Goal: Task Accomplishment & Management: Manage account settings

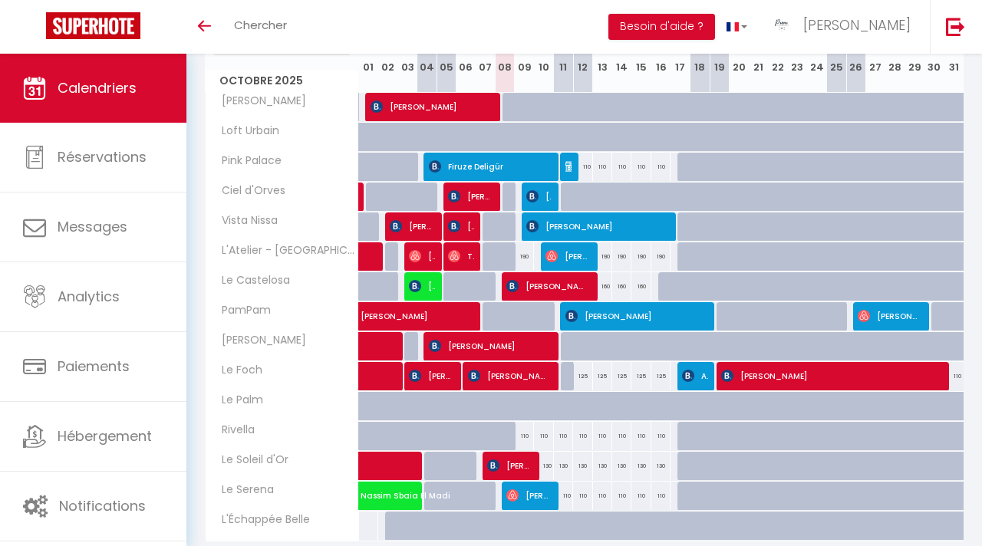
scroll to position [224, 0]
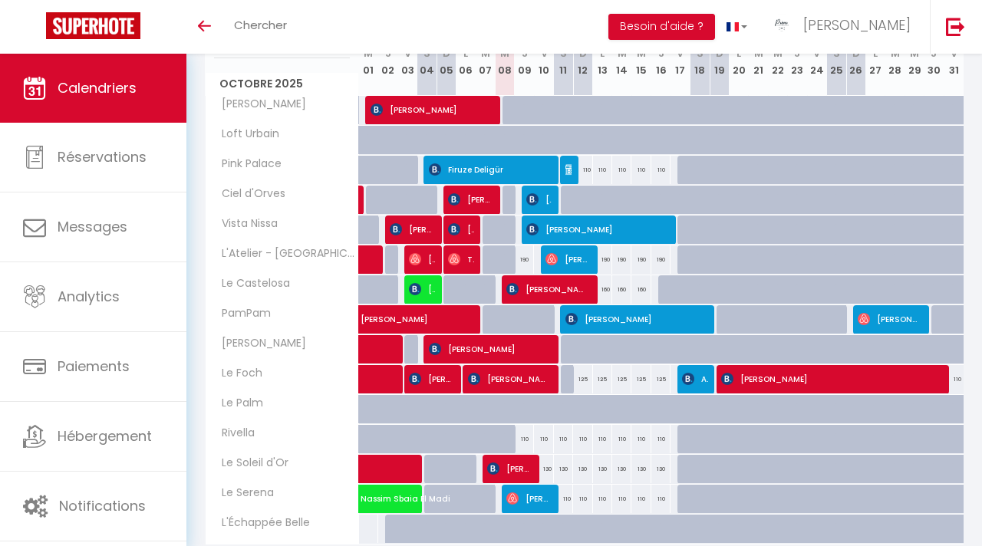
click at [523, 258] on div "190" at bounding box center [524, 259] width 19 height 28
type input "190"
type input "Jeu 09 Octobre 2025"
type input "Ven 10 Octobre 2025"
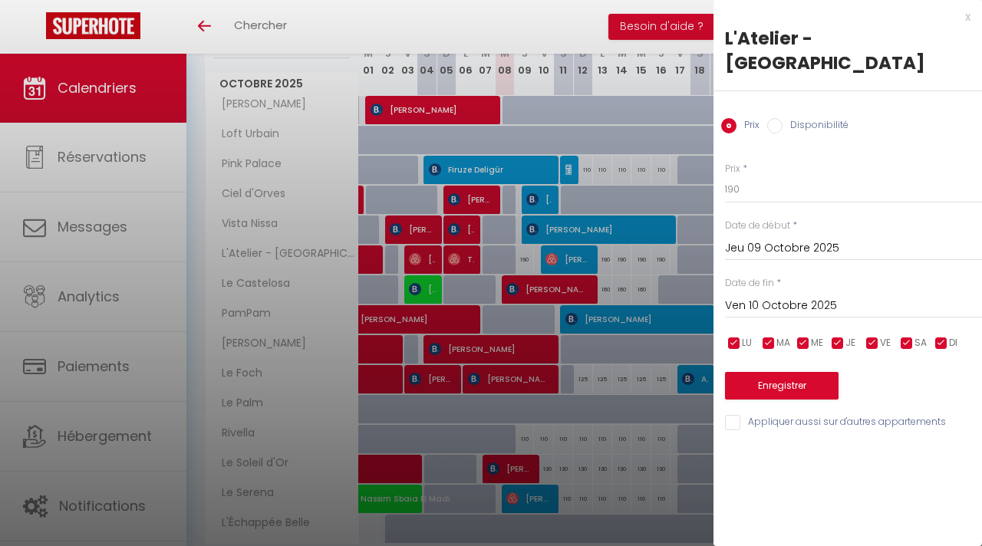
drag, startPoint x: 776, startPoint y: 106, endPoint x: 777, endPoint y: 118, distance: 12.3
click at [776, 118] on input "Disponibilité" at bounding box center [774, 125] width 15 height 15
radio input "true"
radio input "false"
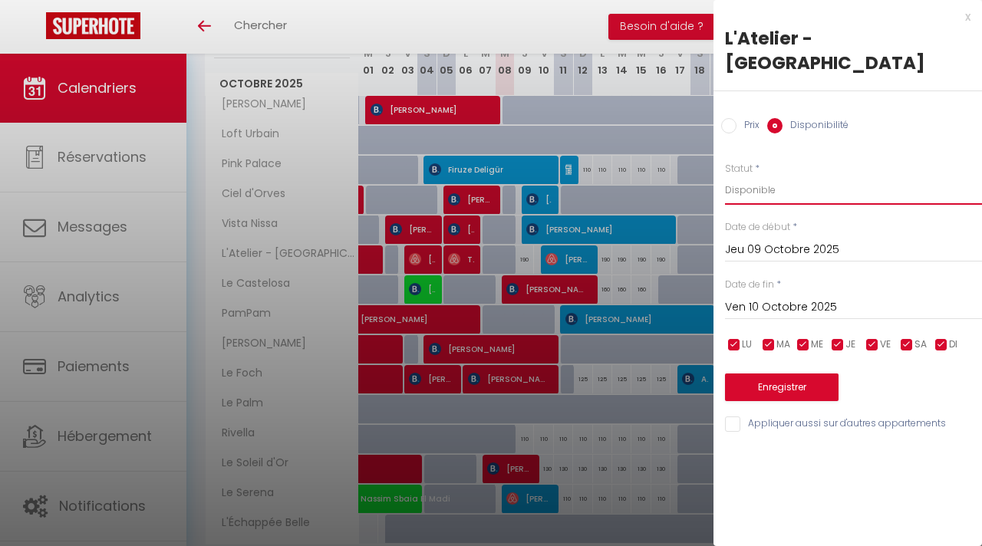
click at [771, 176] on select "Disponible Indisponible" at bounding box center [853, 190] width 257 height 29
select select "0"
click at [725, 176] on select "Disponible Indisponible" at bounding box center [853, 190] width 257 height 29
click at [792, 374] on button "Enregistrer" at bounding box center [782, 388] width 114 height 28
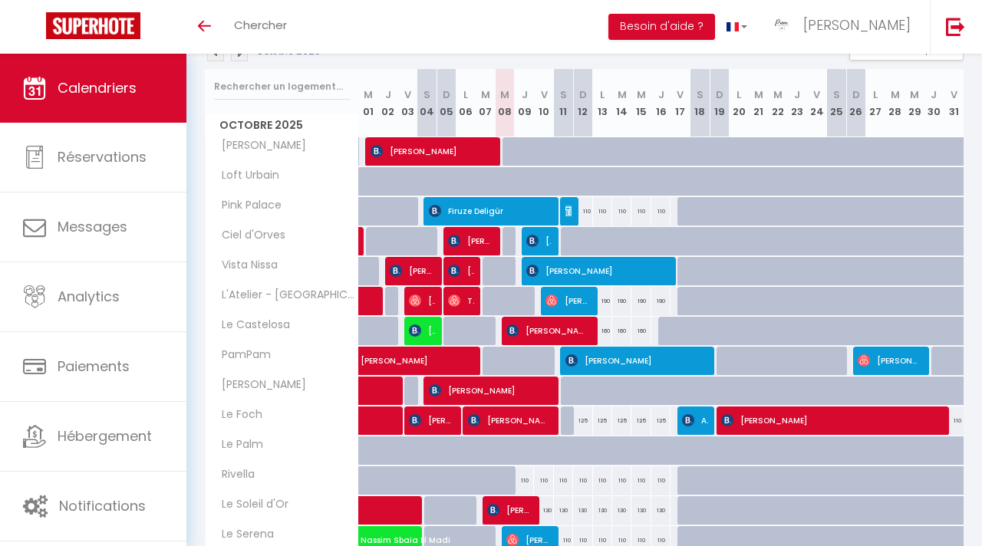
scroll to position [181, 0]
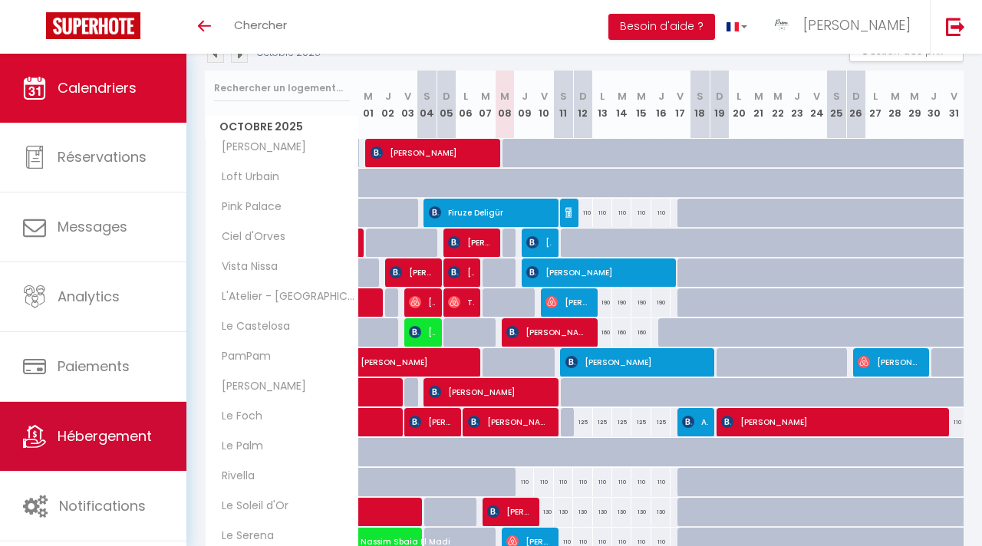
click at [162, 452] on link "Hébergement" at bounding box center [93, 436] width 186 height 69
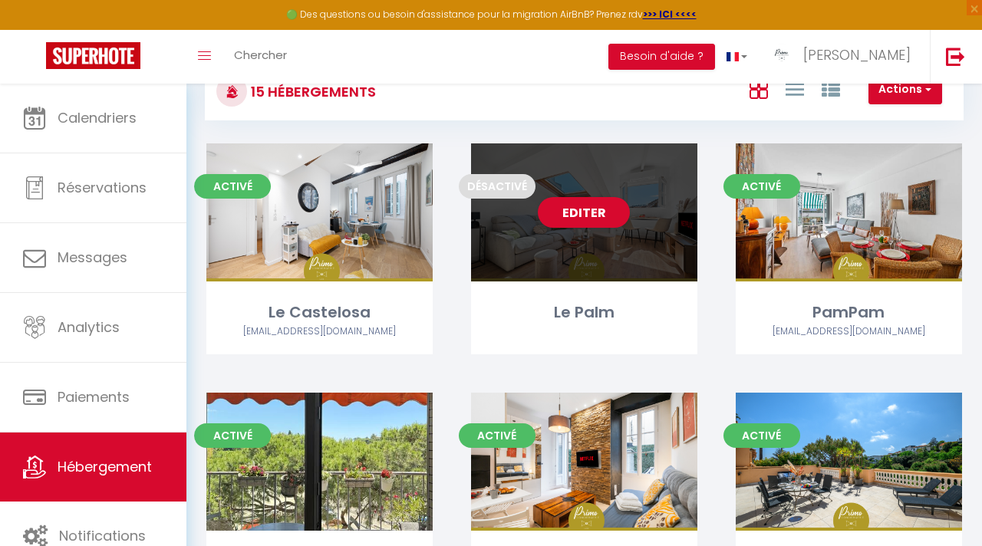
scroll to position [36, 0]
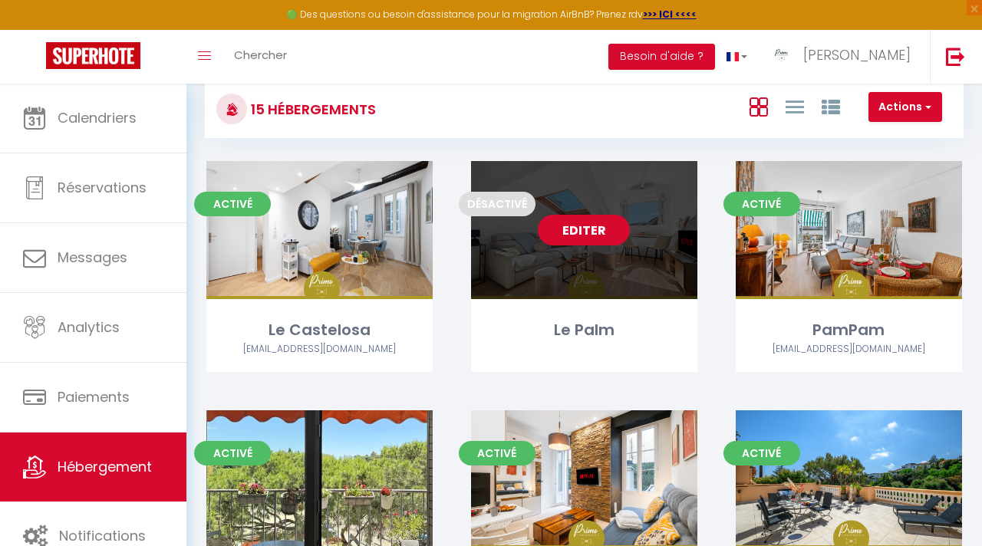
click at [581, 239] on link "Editer" at bounding box center [584, 230] width 92 height 31
select select "3"
select select "2"
select select "1"
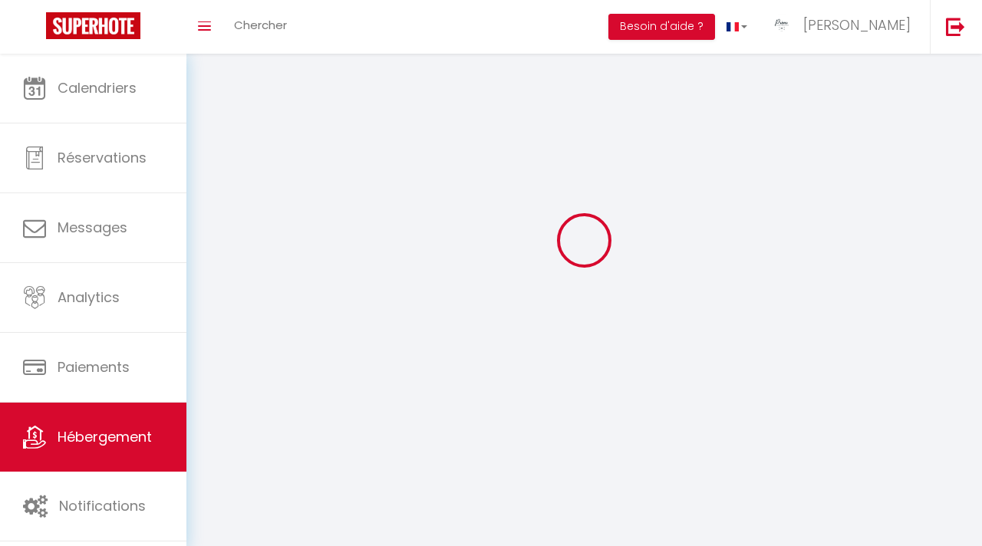
select select
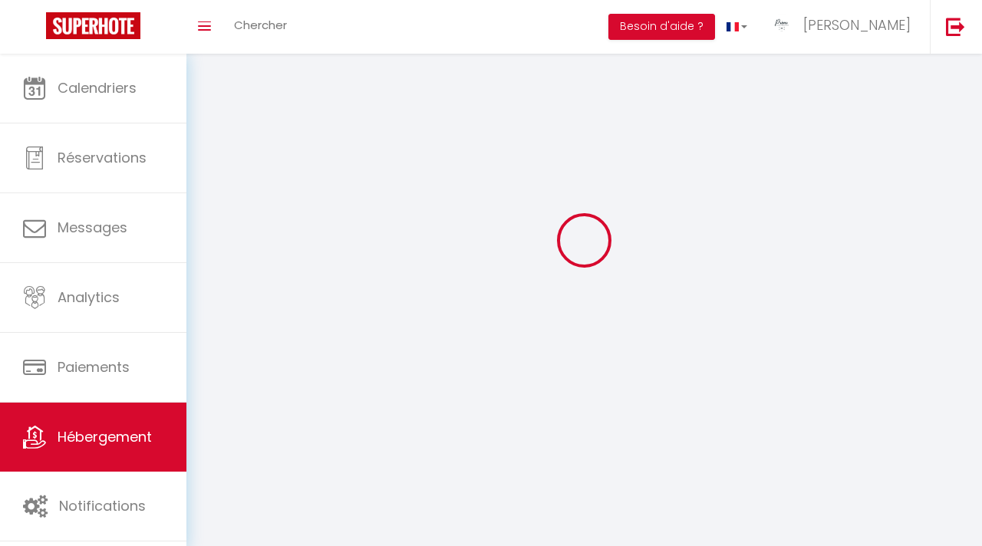
checkbox input "false"
select select
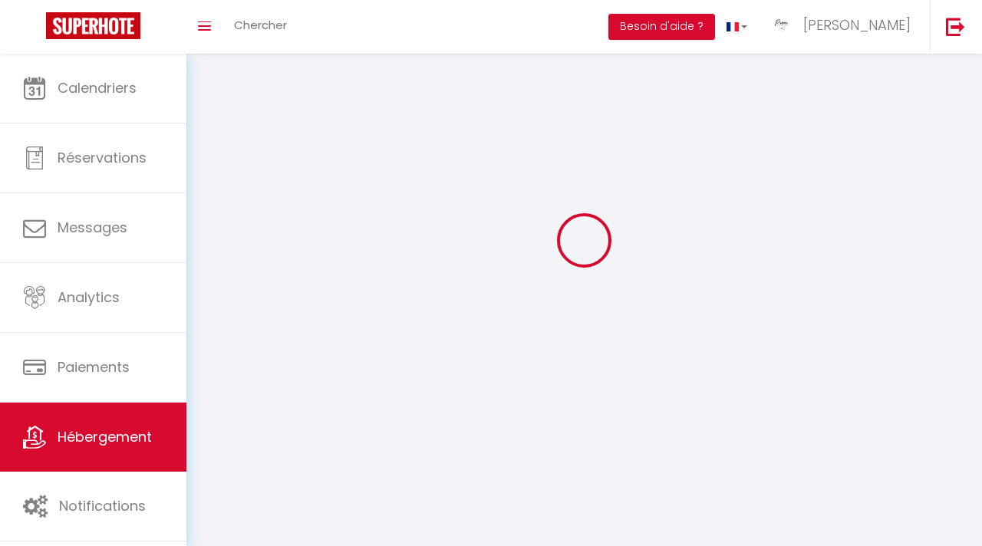
select select
select select "1"
select select
select select "28"
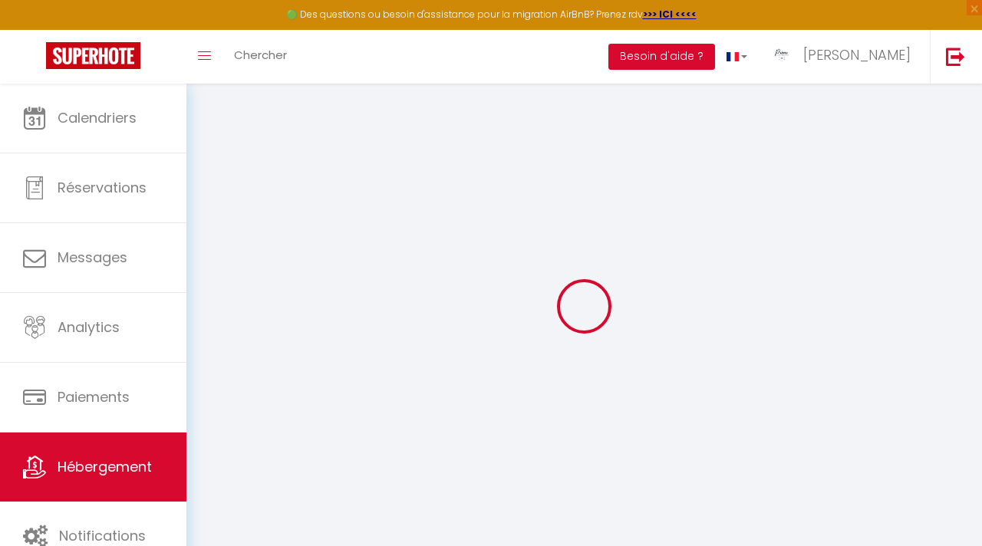
select select
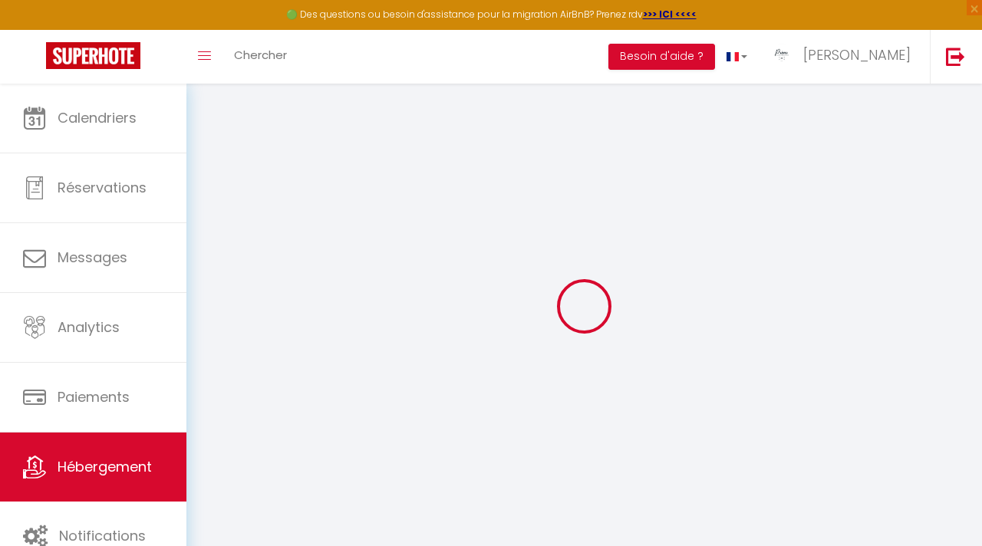
select select
checkbox input "false"
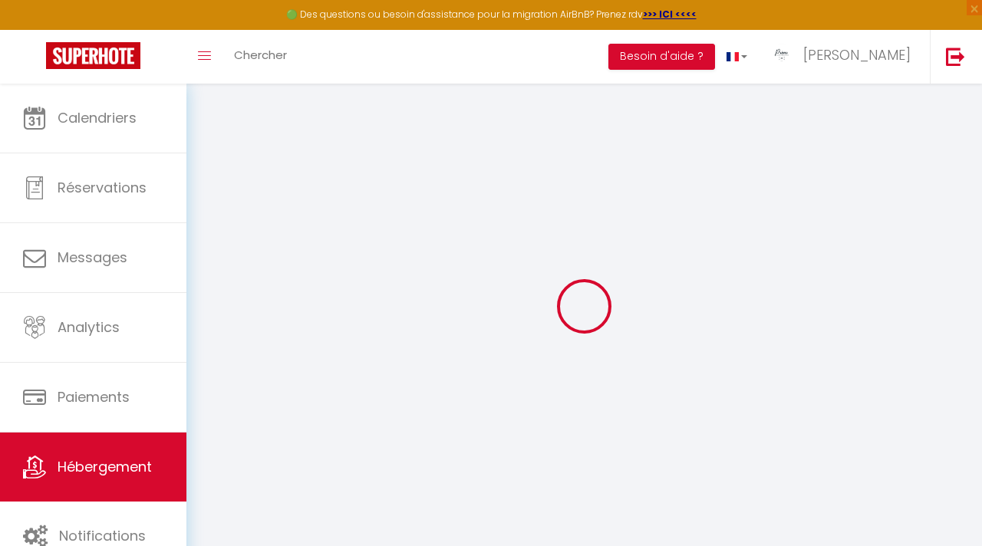
select select
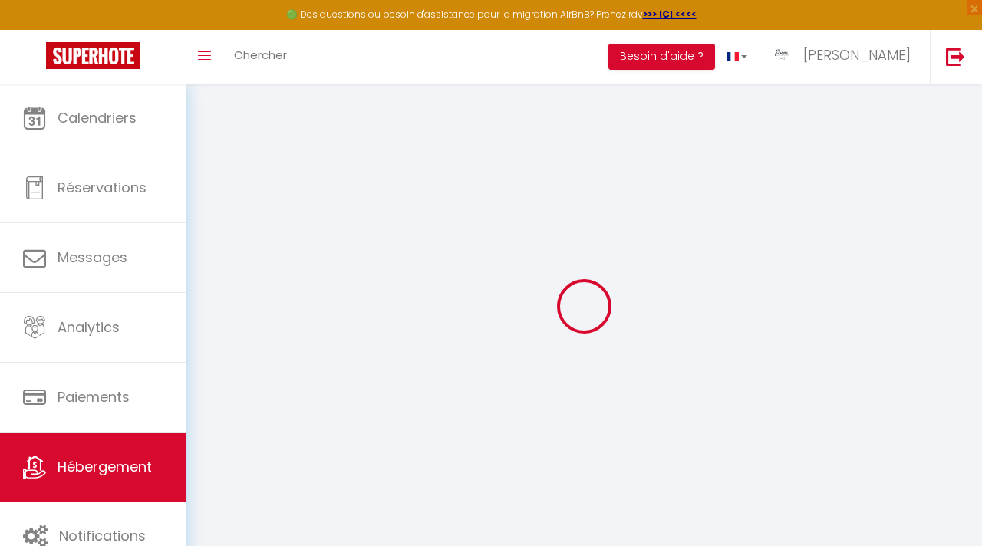
select select
checkbox input "false"
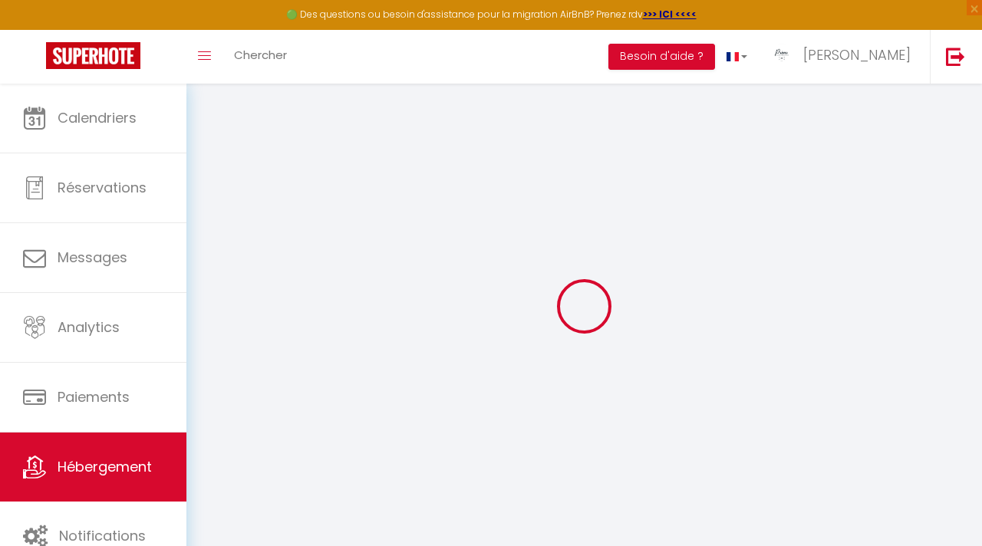
checkbox input "false"
select select
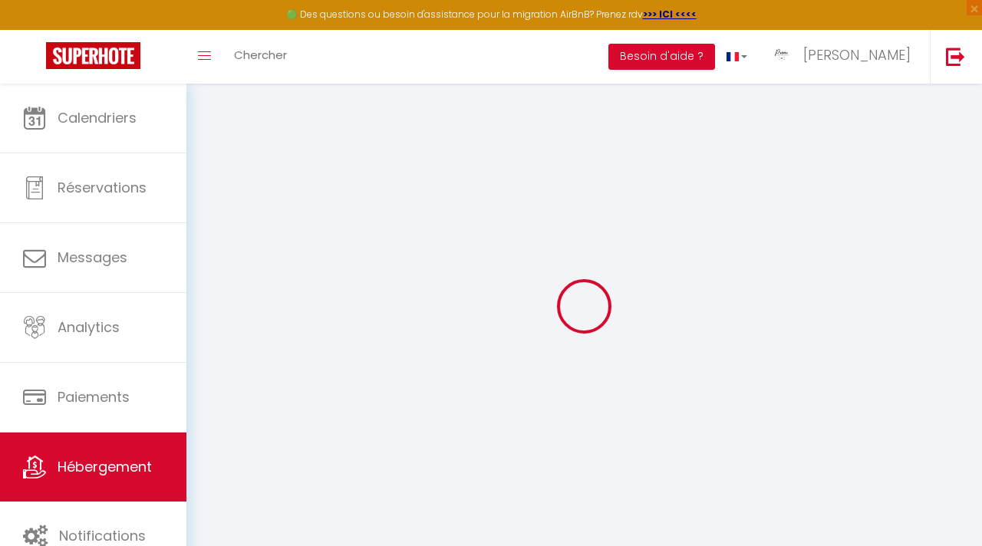
select select
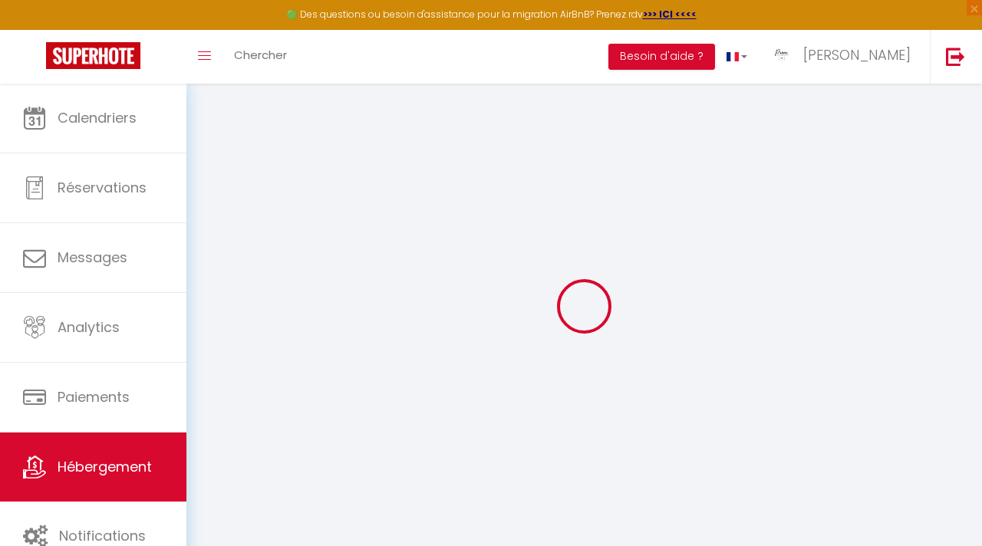
checkbox input "false"
select select
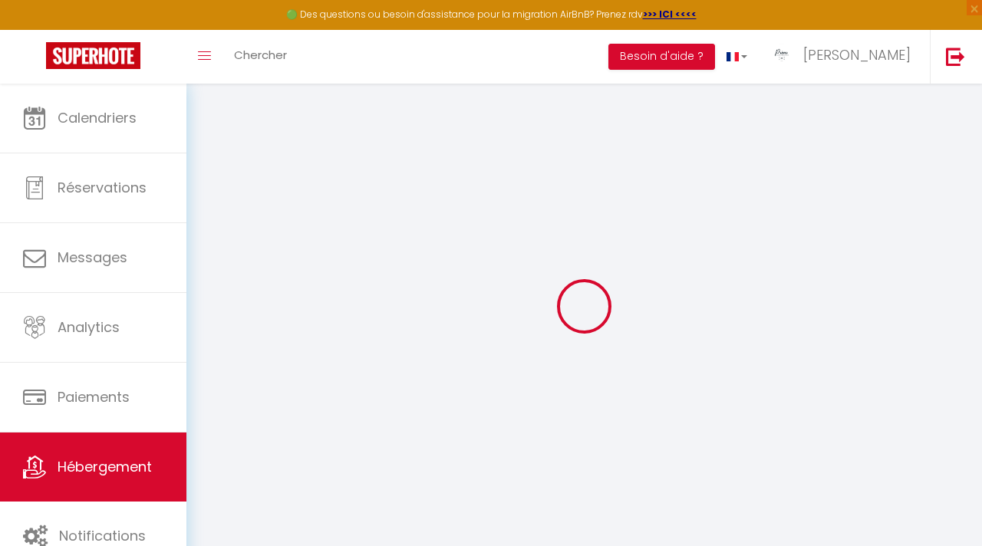
select select
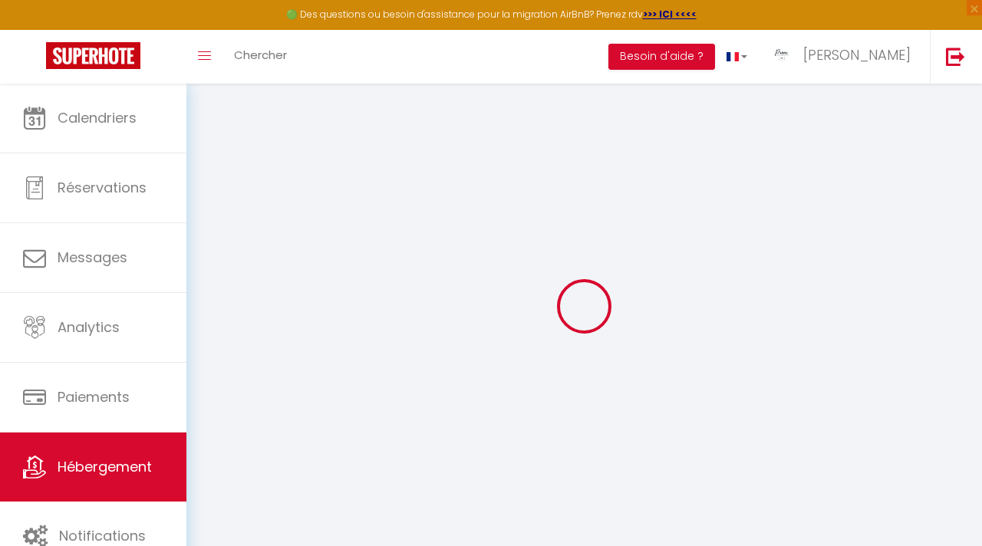
select select
checkbox input "false"
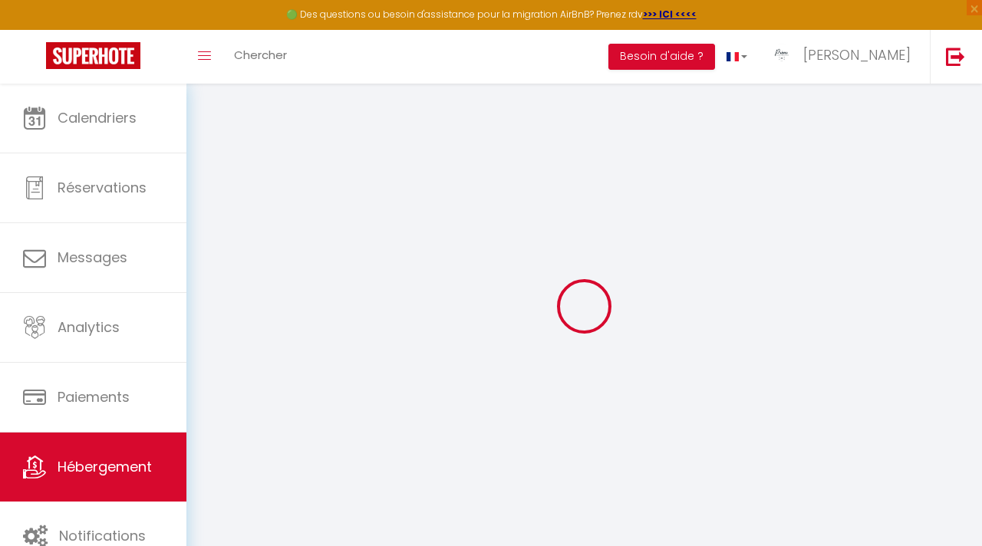
checkbox input "false"
select select
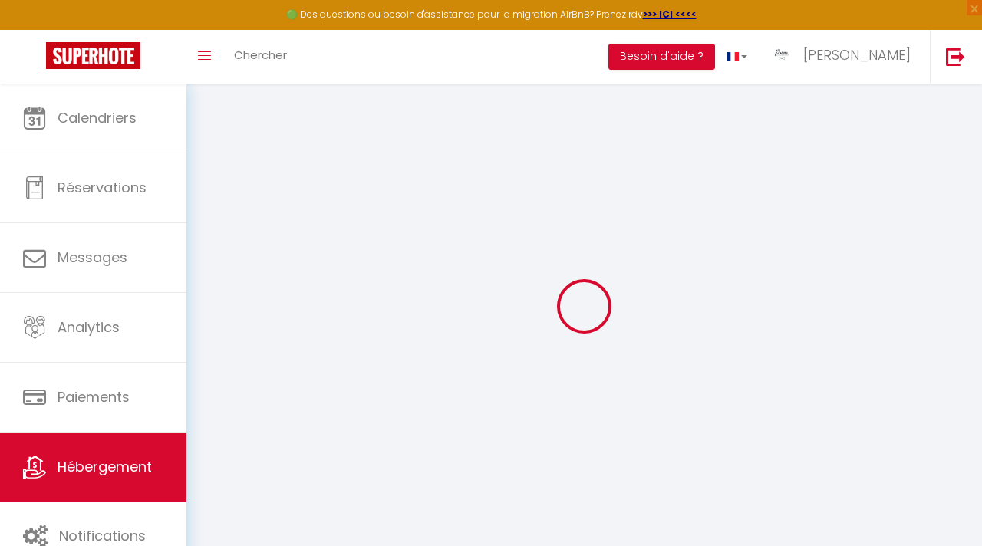
select select
checkbox input "false"
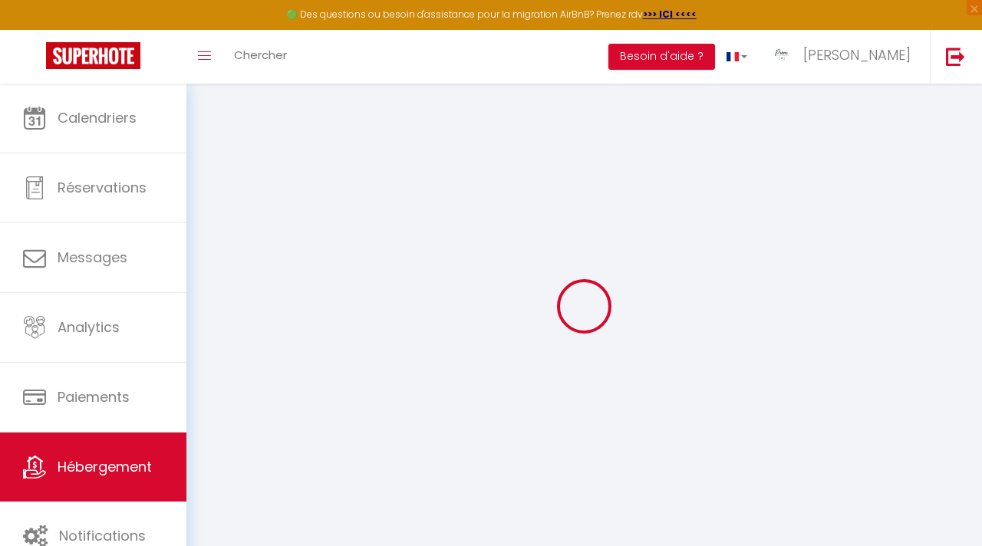
checkbox input "false"
select select
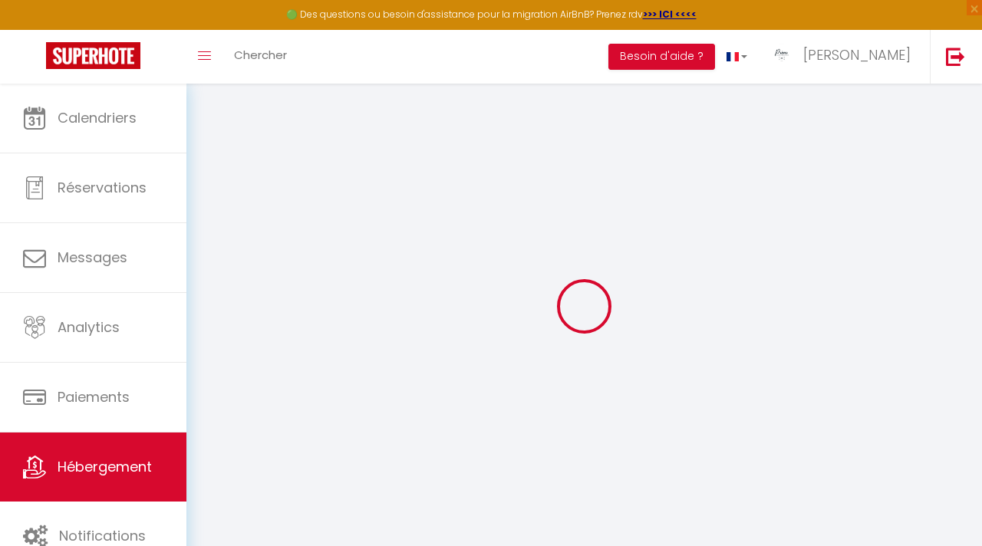
type input "Le Palm"
type input "[PERSON_NAME]"
type input "Boukobza"
type input "[STREET_ADDRESS] d'orves"
type input "06000"
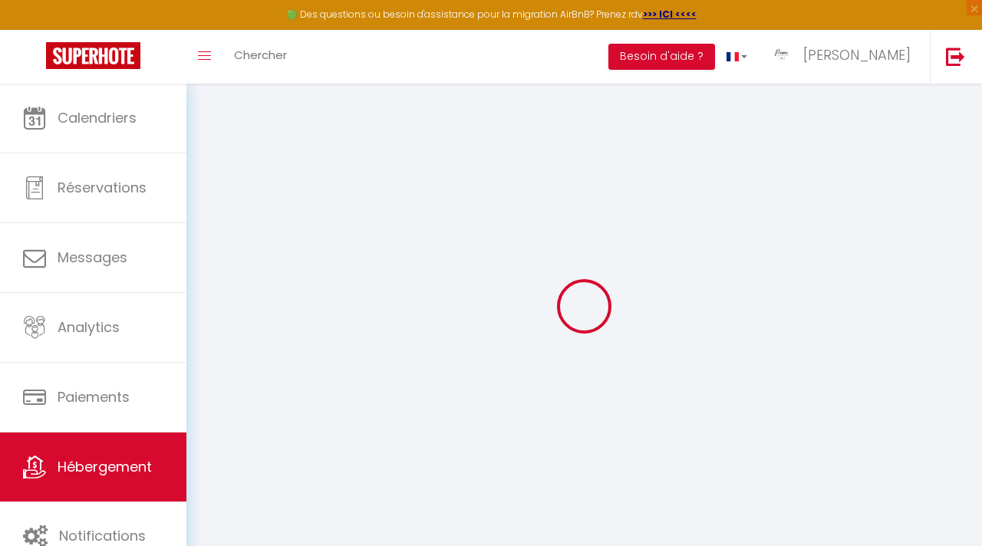
type input "Nice"
select select "2"
select select "0"
type input "85"
type input "60"
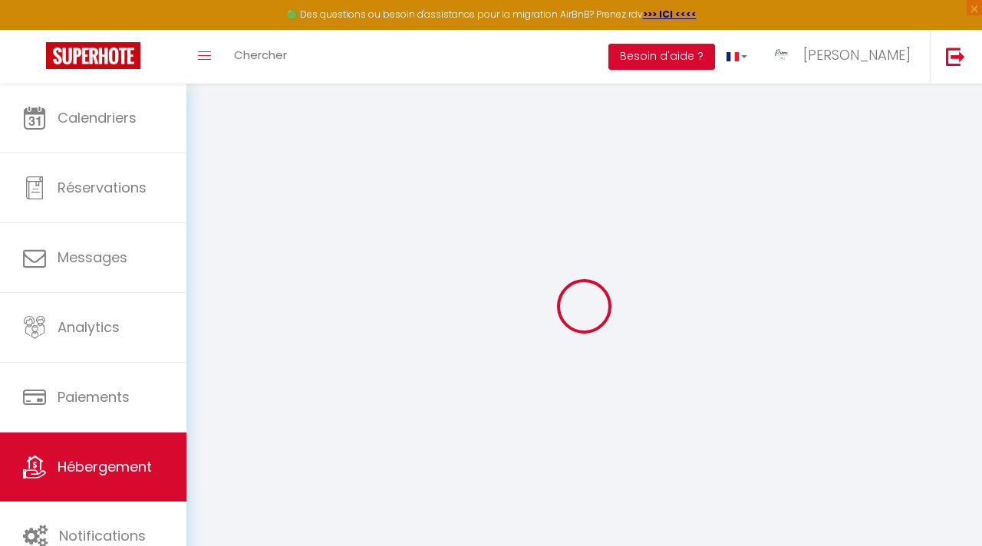
type input "6.70"
type input "500"
type input "9.89"
select select
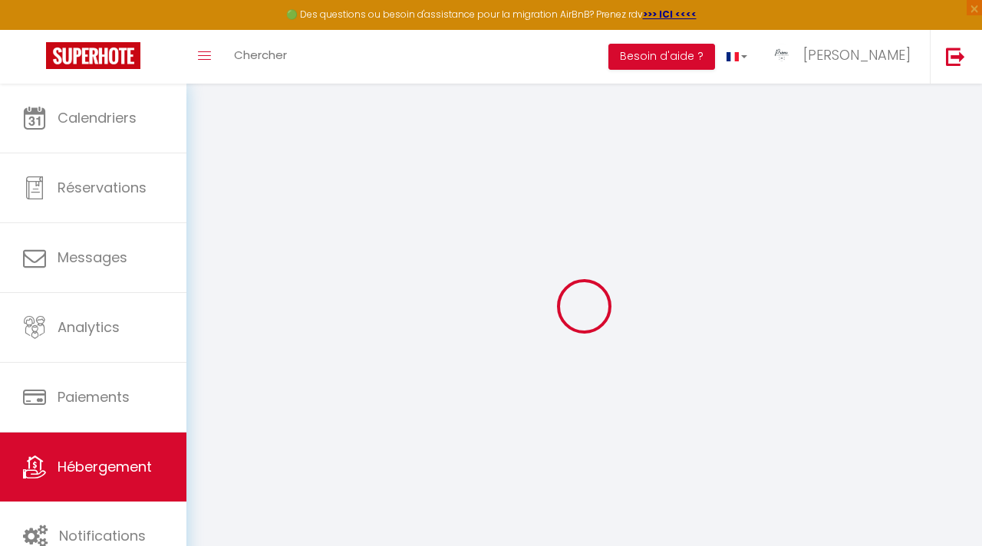
select select
type input "[STREET_ADDRESS]"
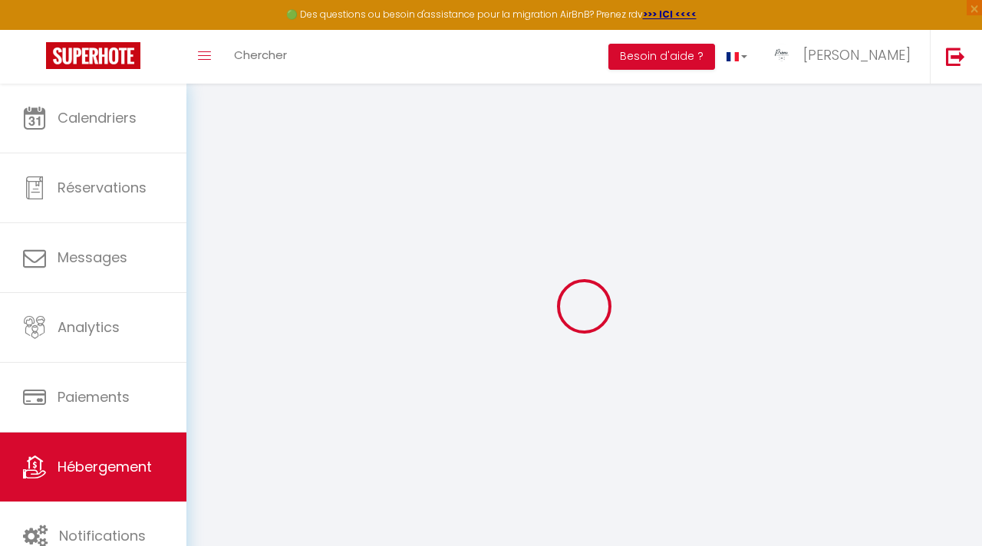
type input "06000"
type input "Nice"
type input "[EMAIL_ADDRESS][DOMAIN_NAME]"
select select
checkbox input "true"
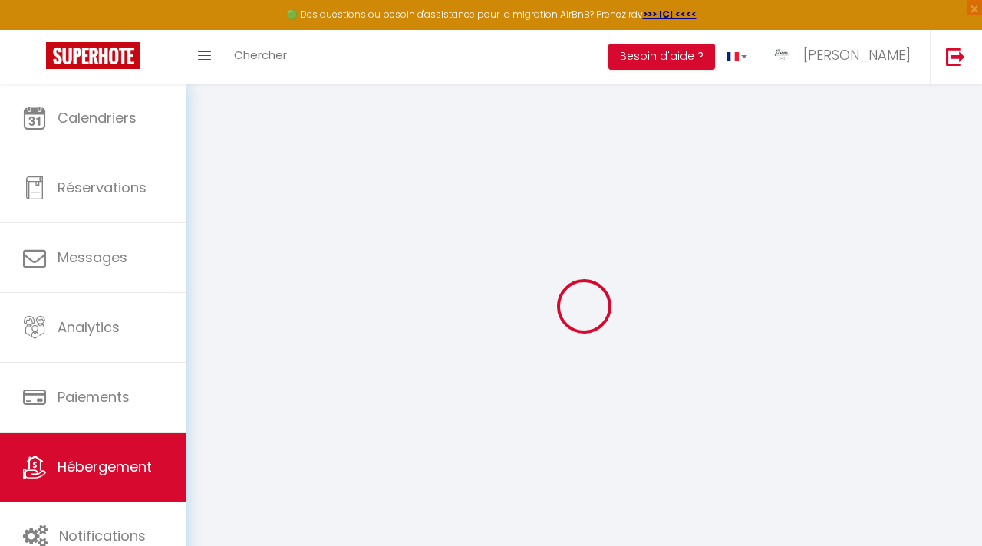
checkbox input "false"
type input "0"
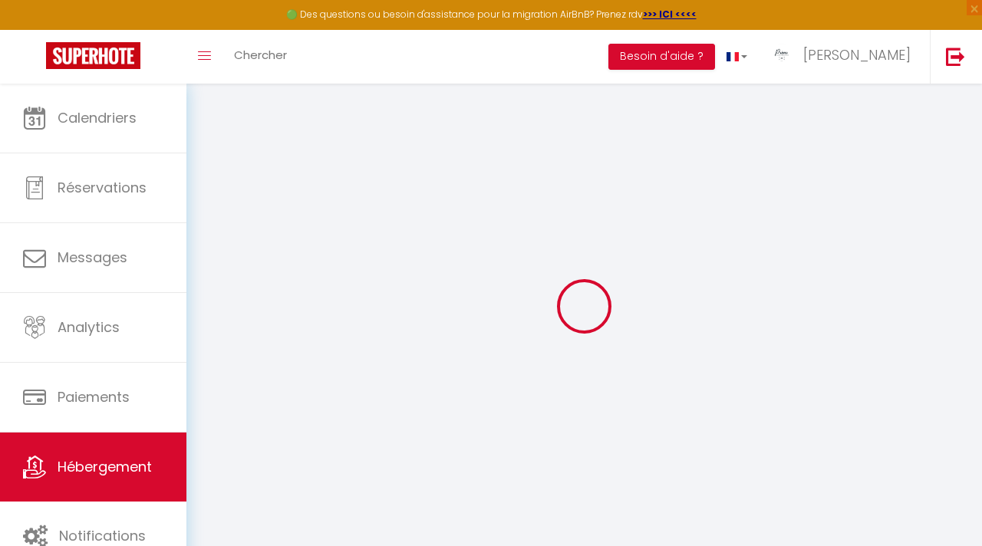
type input "0"
select select
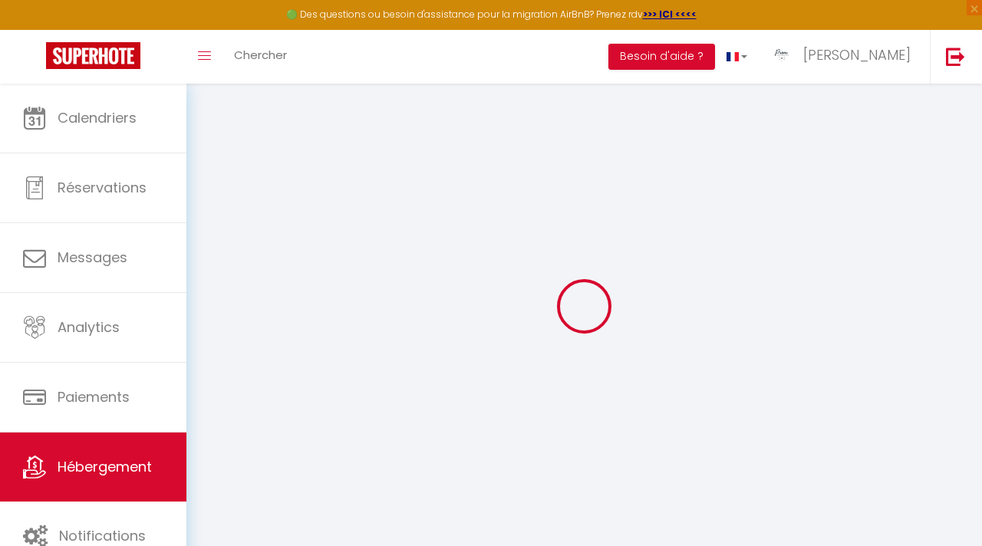
select select
checkbox input "true"
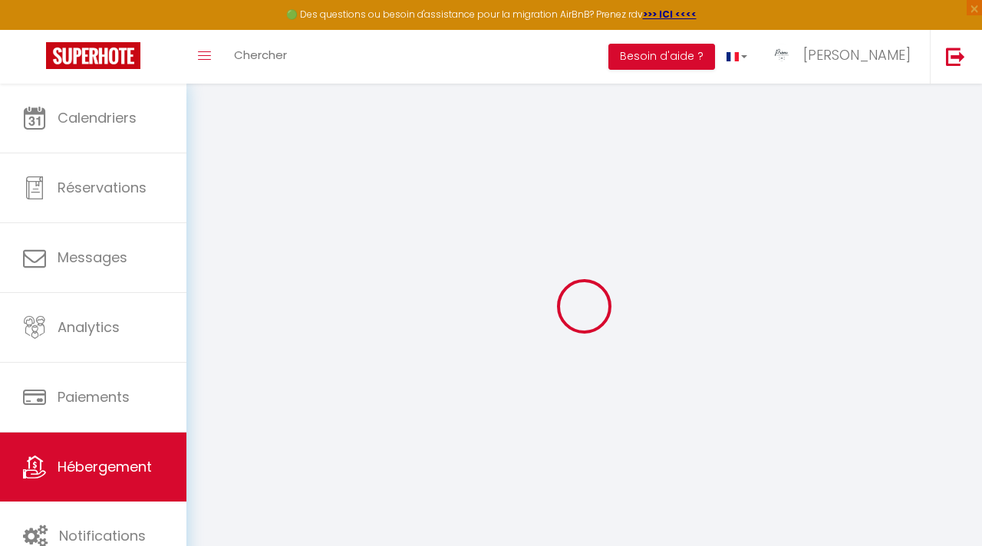
checkbox input "false"
select select
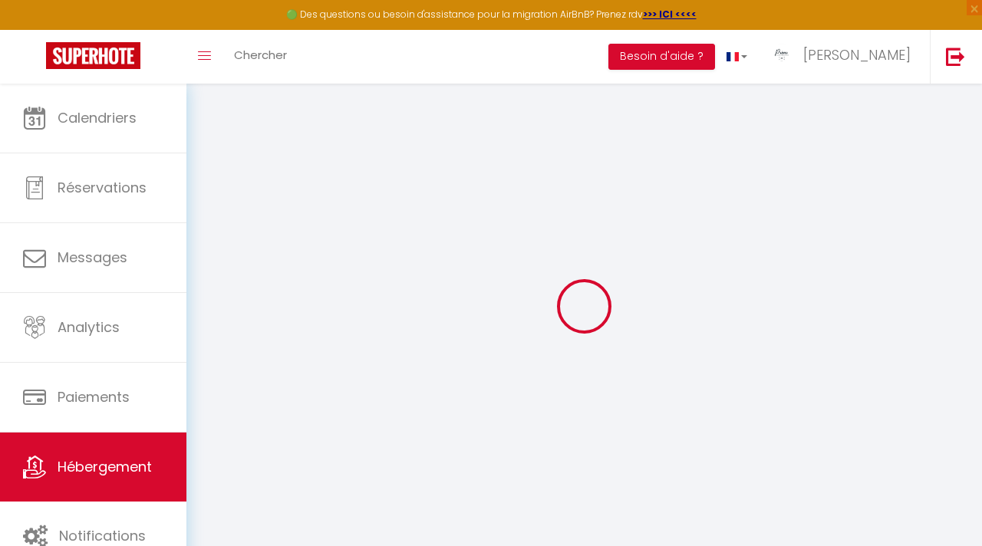
checkbox input "true"
checkbox input "false"
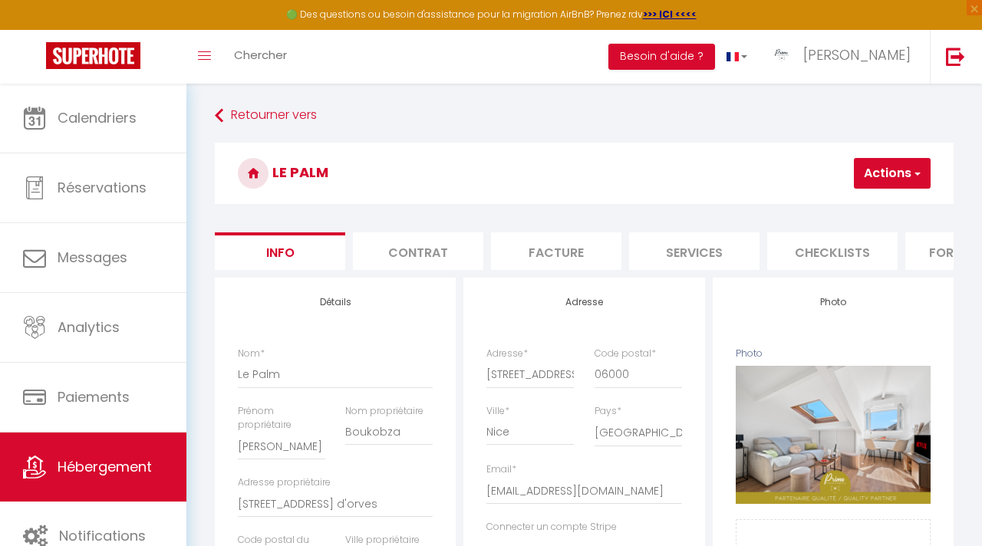
click at [874, 165] on button "Actions" at bounding box center [892, 173] width 77 height 31
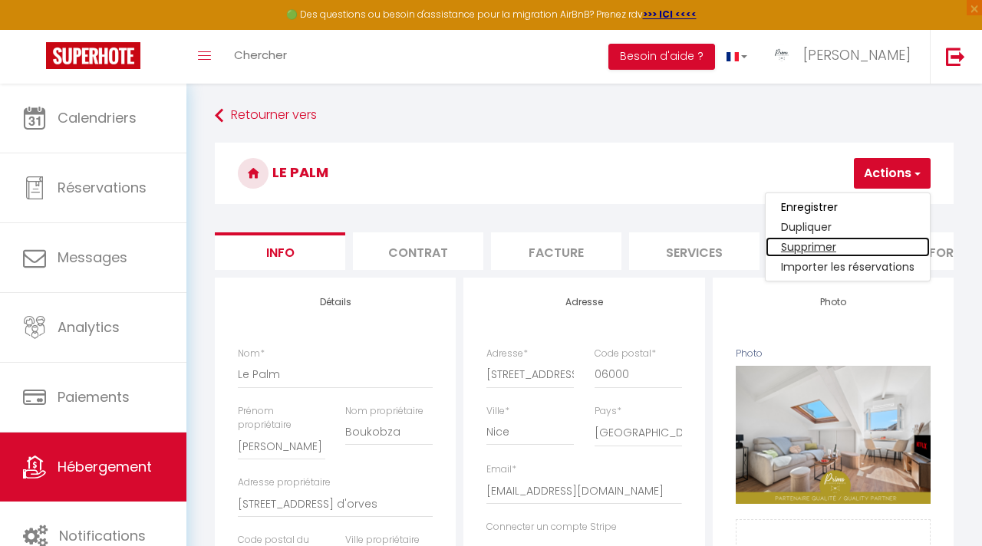
click at [808, 250] on link "Supprimer" at bounding box center [848, 247] width 164 height 20
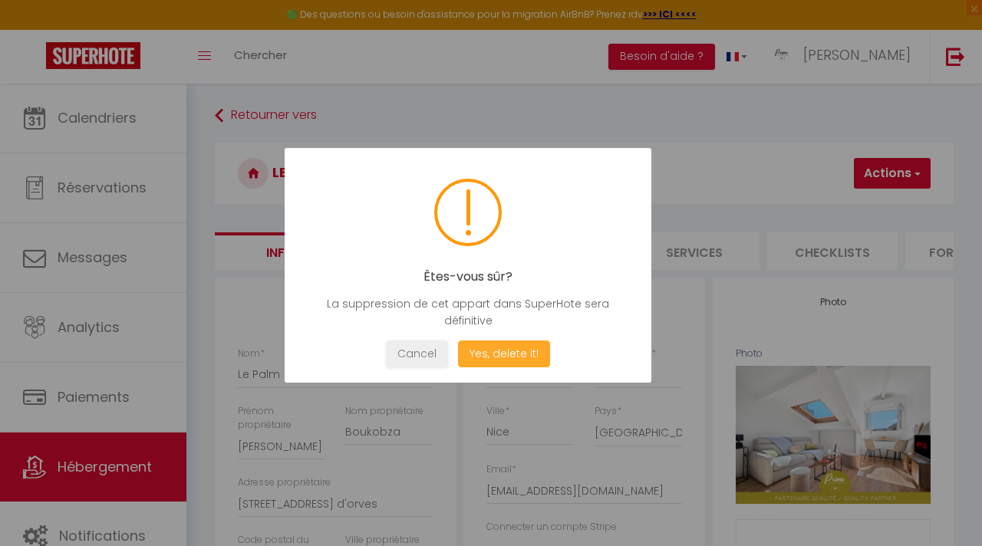
click at [545, 360] on button "Yes, delete it!" at bounding box center [504, 354] width 92 height 27
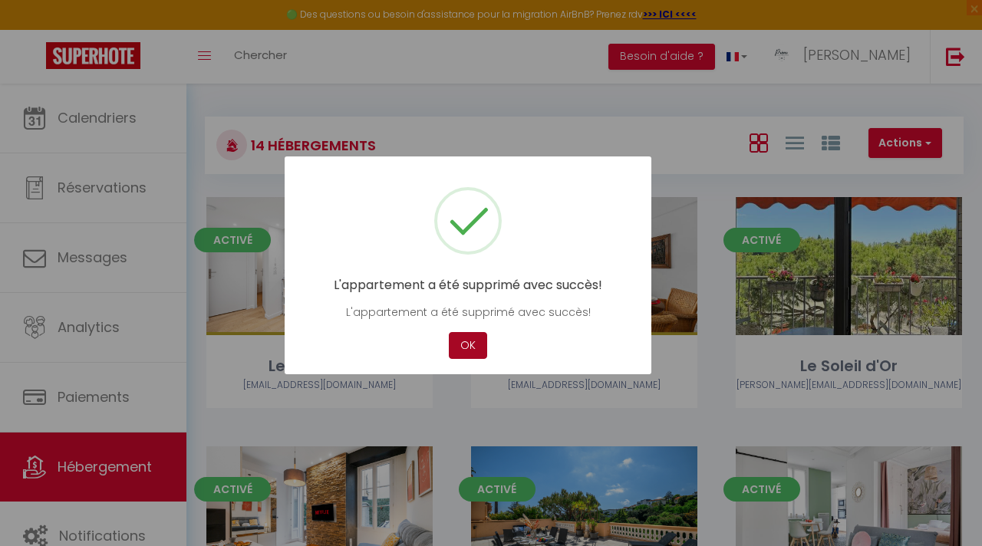
click at [479, 353] on button "OK" at bounding box center [468, 345] width 38 height 27
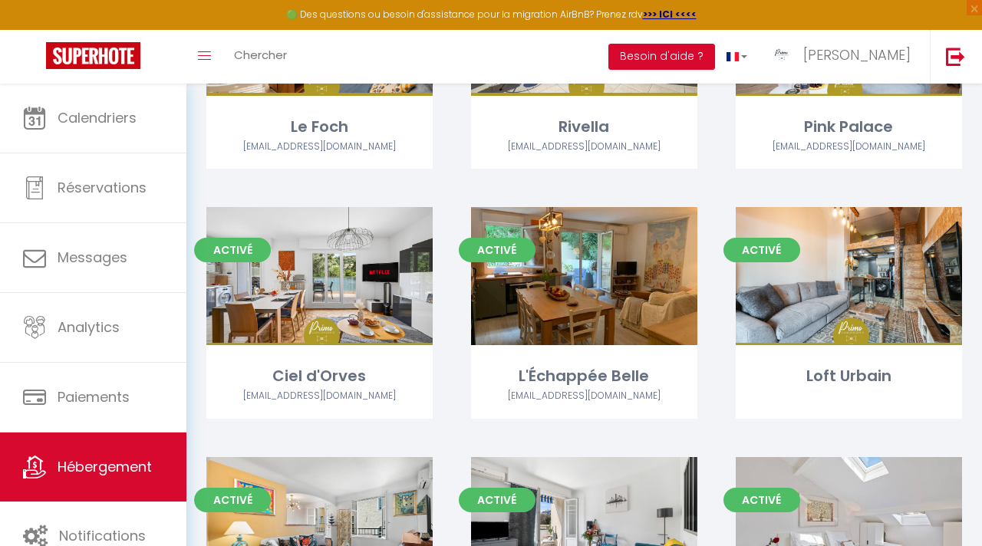
scroll to position [488, 0]
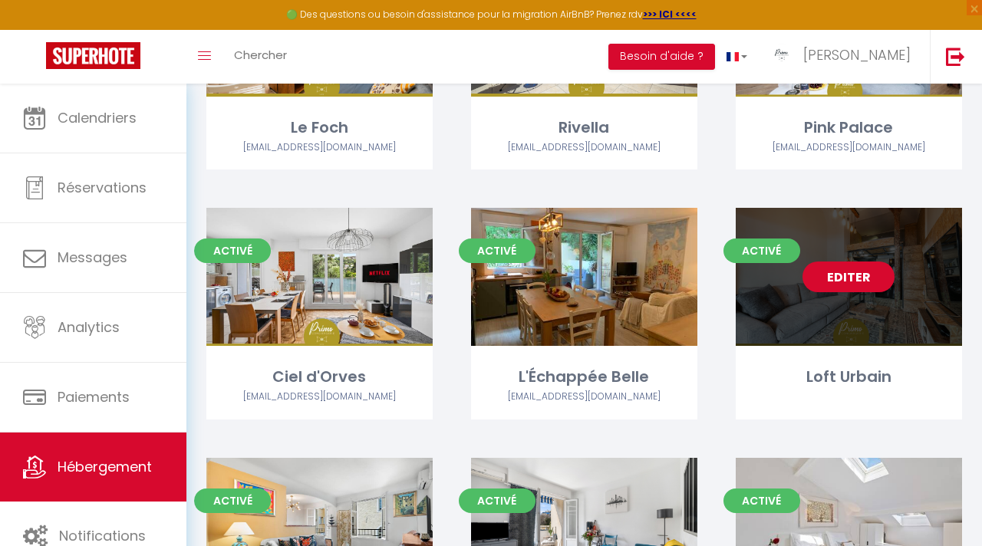
click at [863, 272] on link "Editer" at bounding box center [848, 277] width 92 height 31
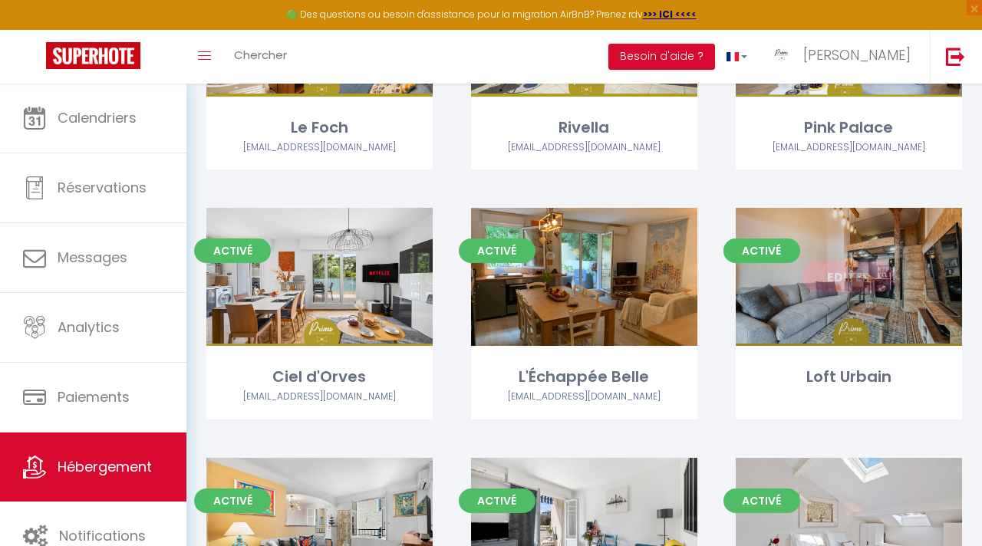
click at [856, 282] on link "Editer" at bounding box center [848, 277] width 92 height 31
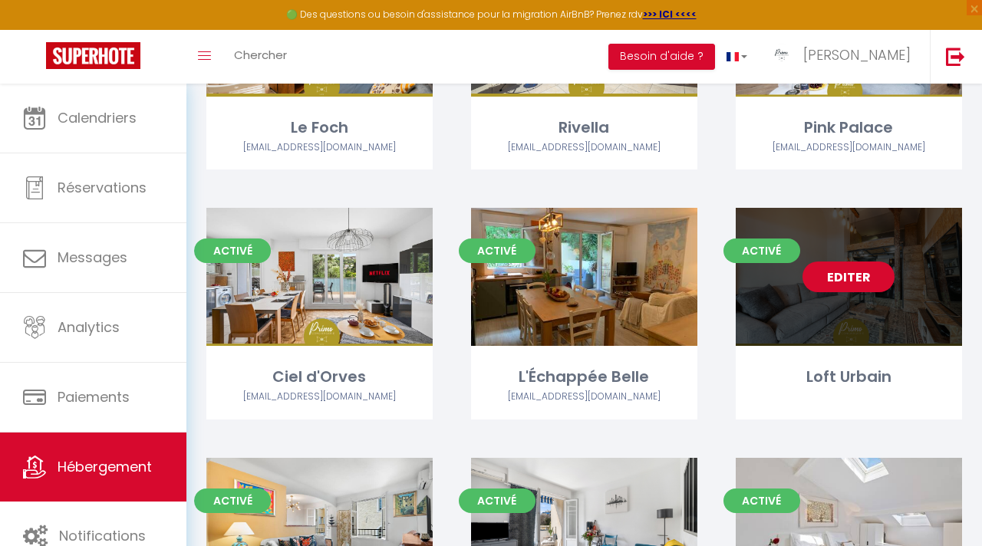
click at [855, 282] on link "Editer" at bounding box center [848, 277] width 92 height 31
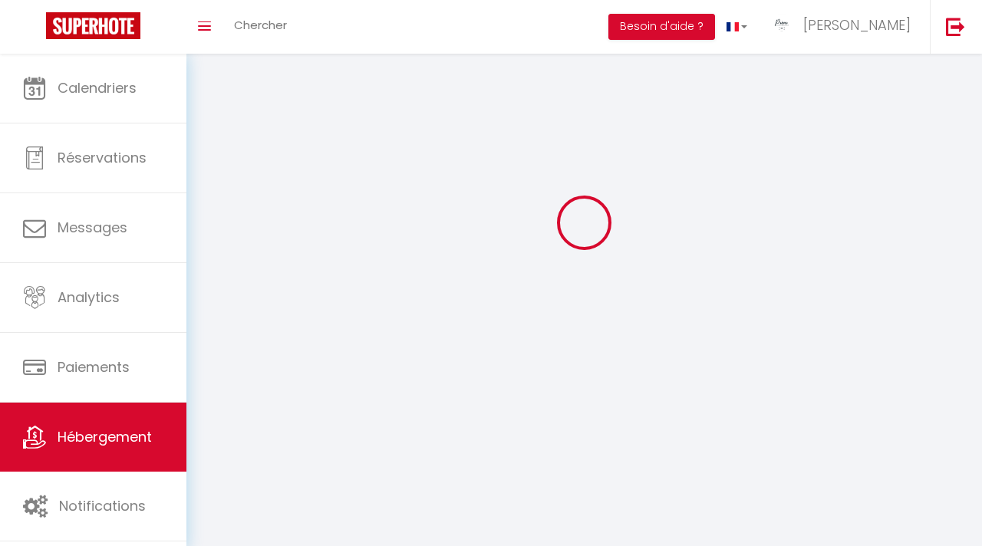
select select
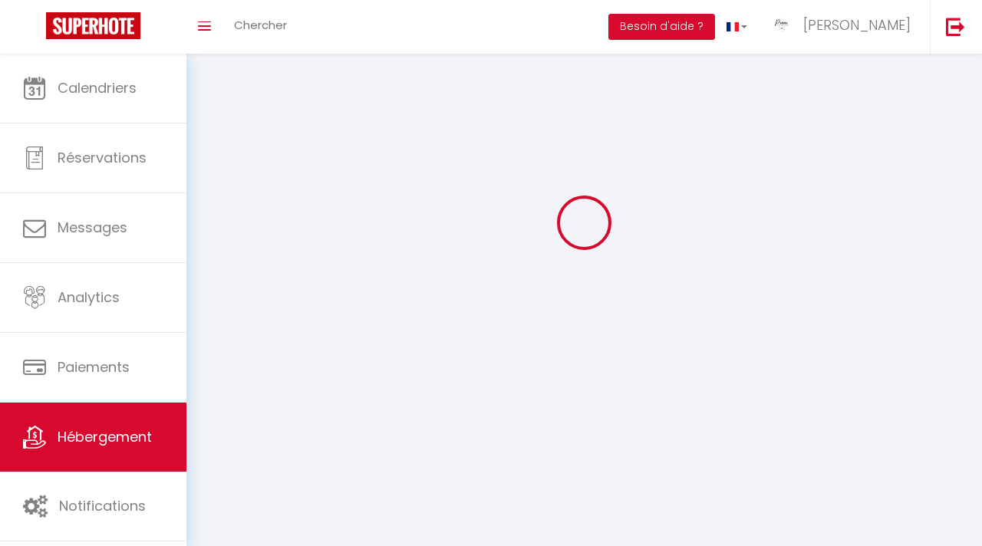
select select
checkbox input "false"
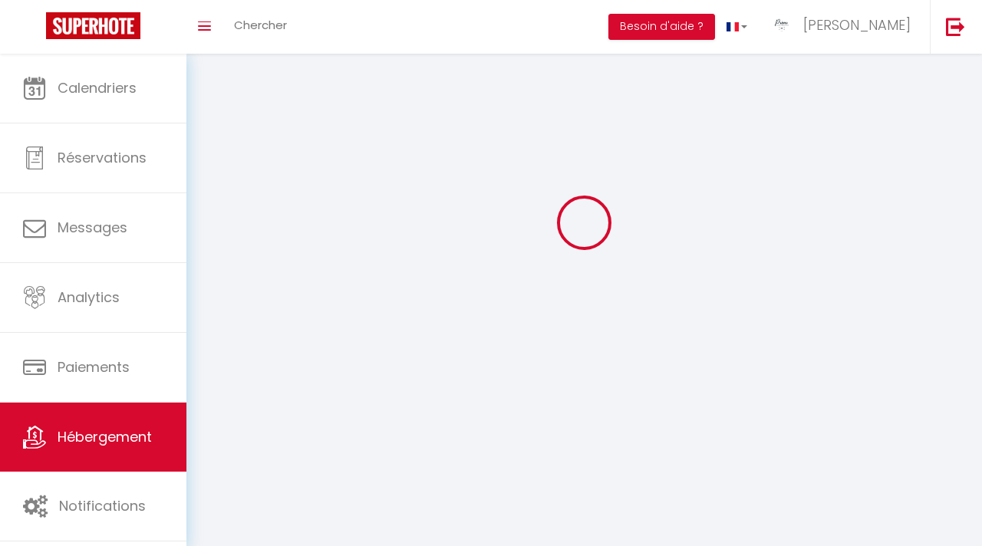
select select "28"
select select
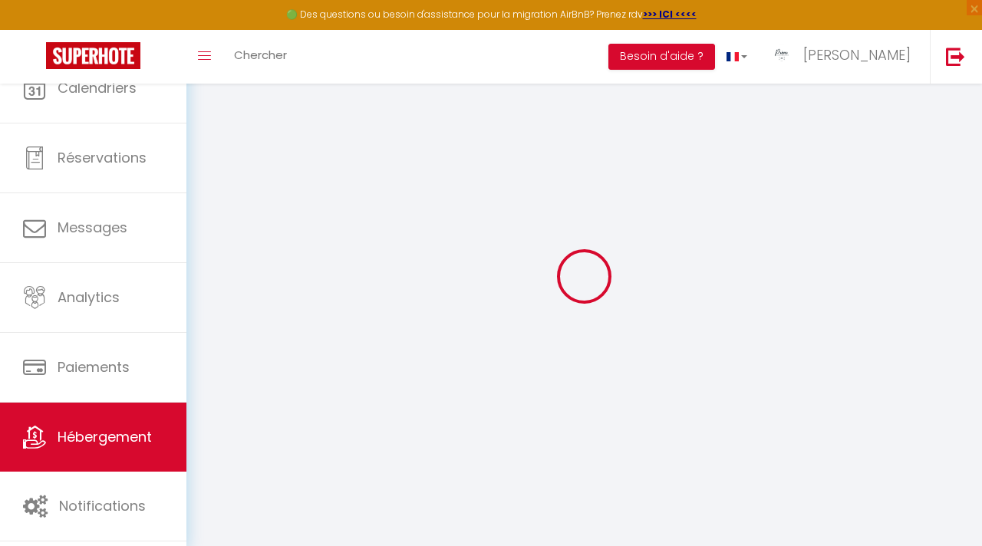
select select
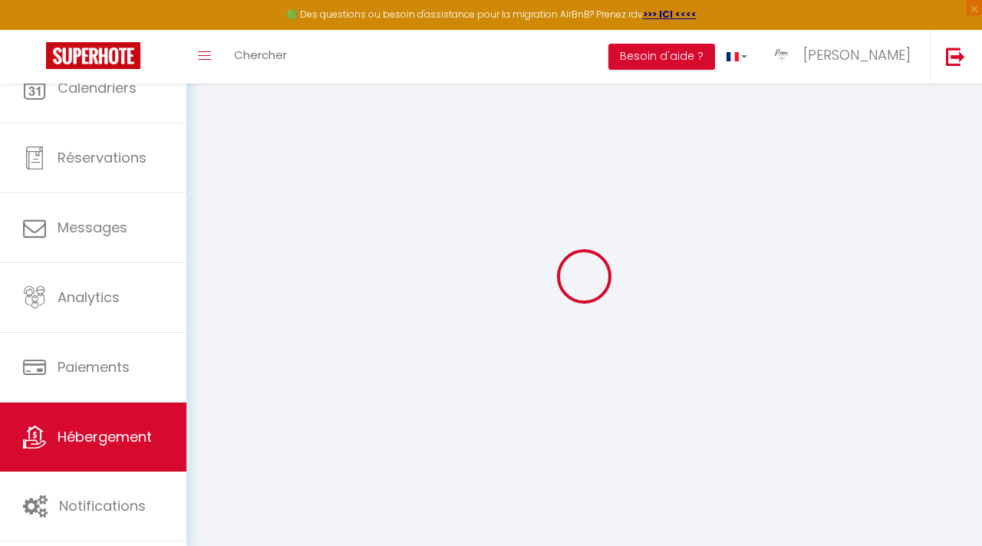
select select
checkbox input "false"
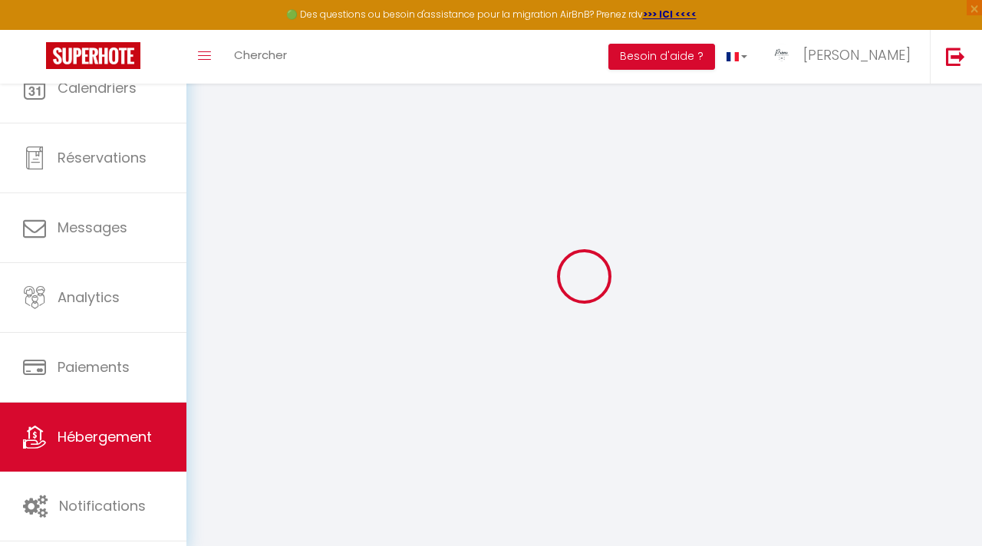
select select
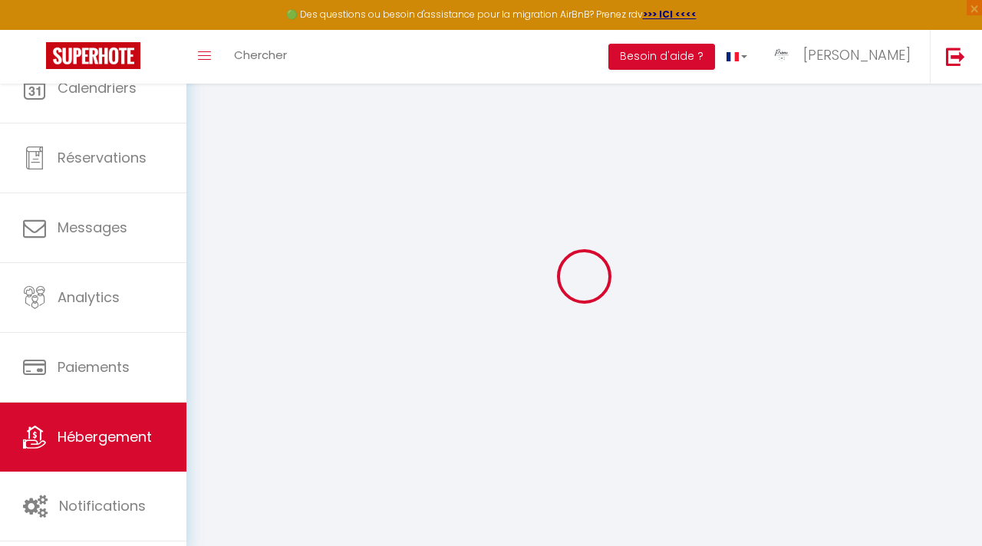
select select
checkbox input "false"
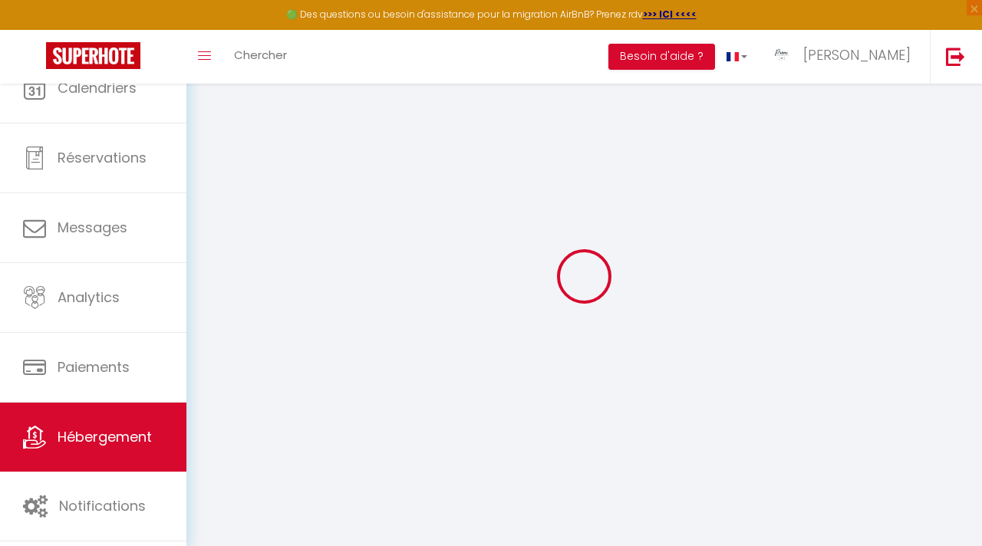
checkbox input "false"
select select
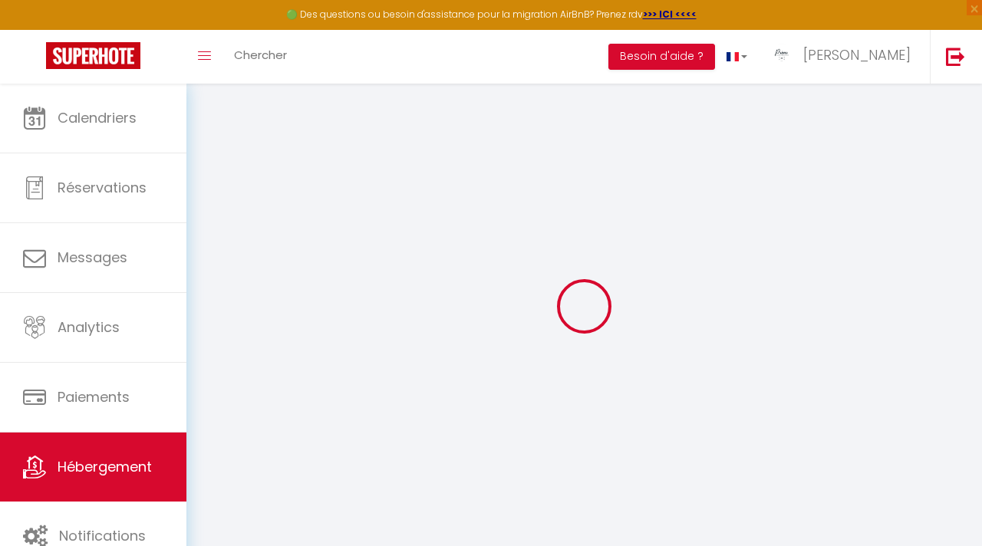
select select
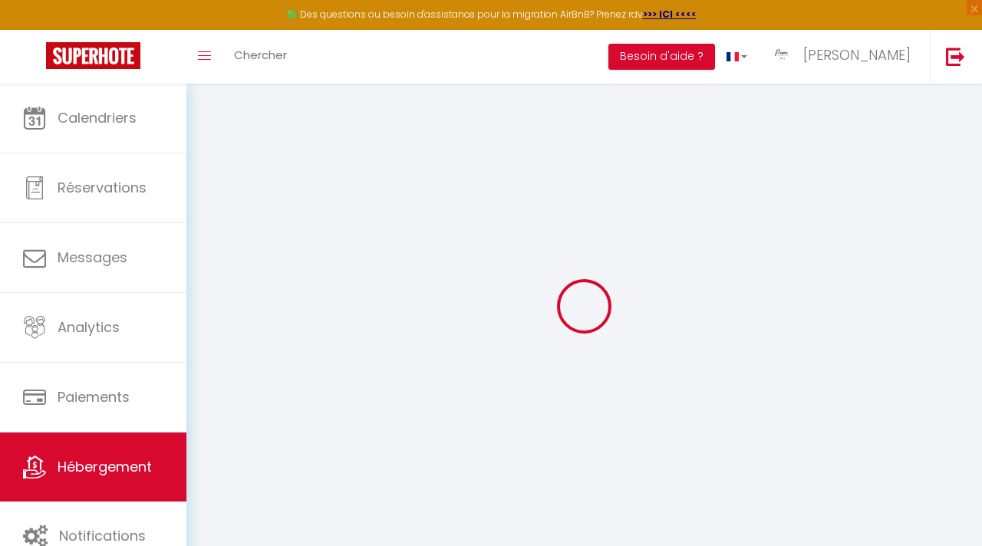
select select
checkbox input "false"
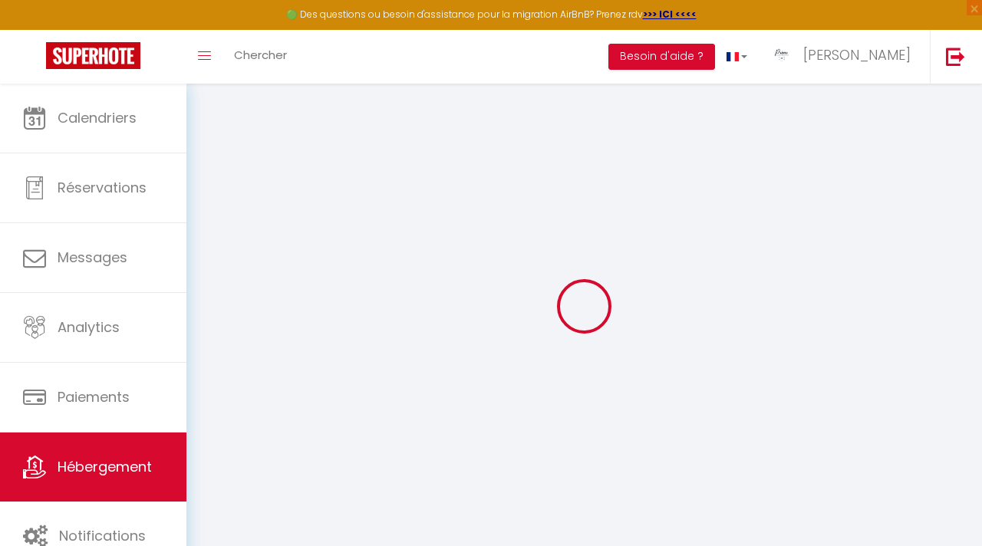
select select
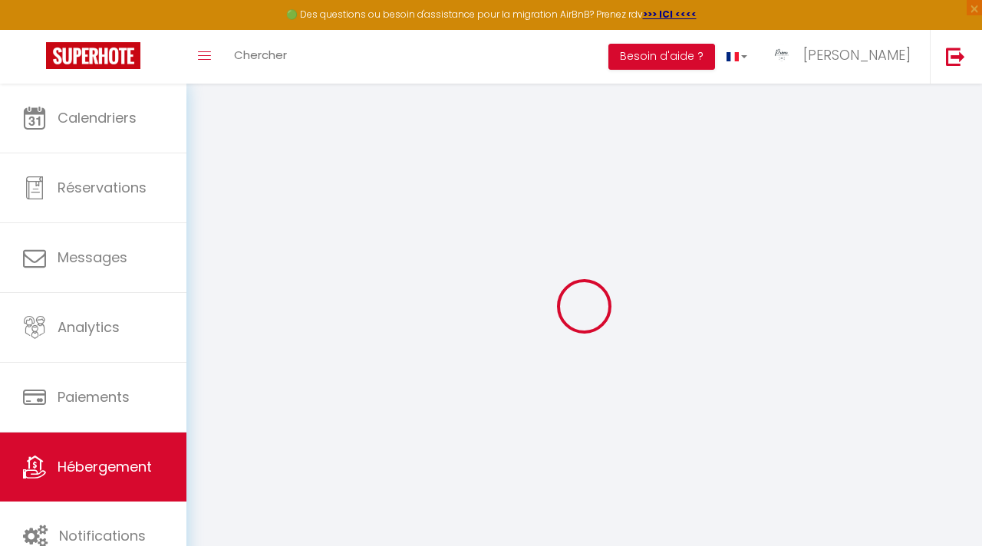
select select
checkbox input "false"
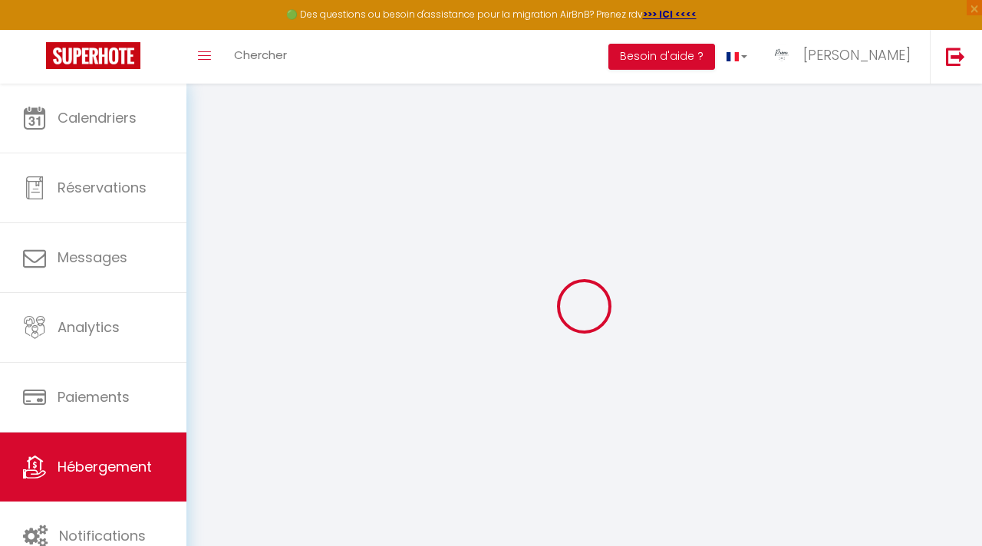
checkbox input "false"
select select
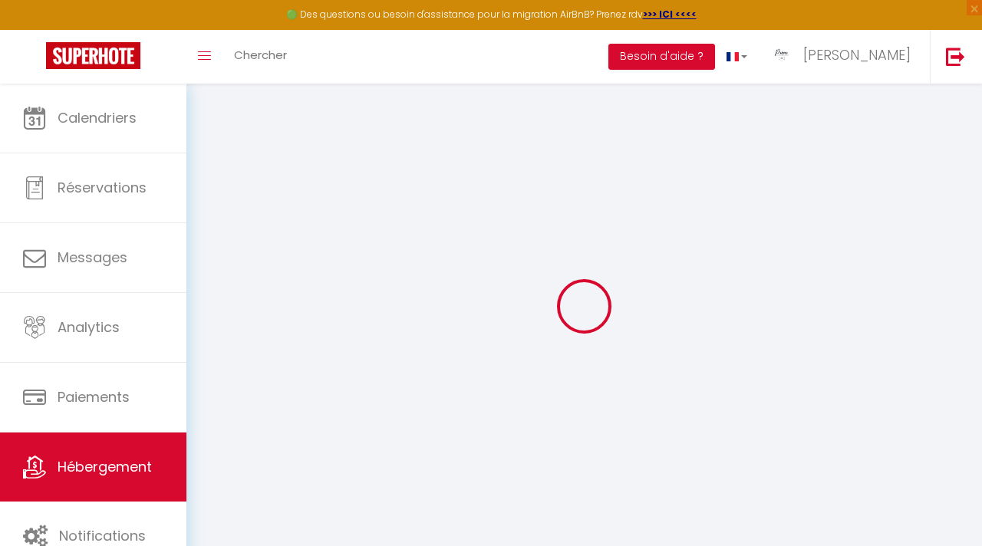
select select
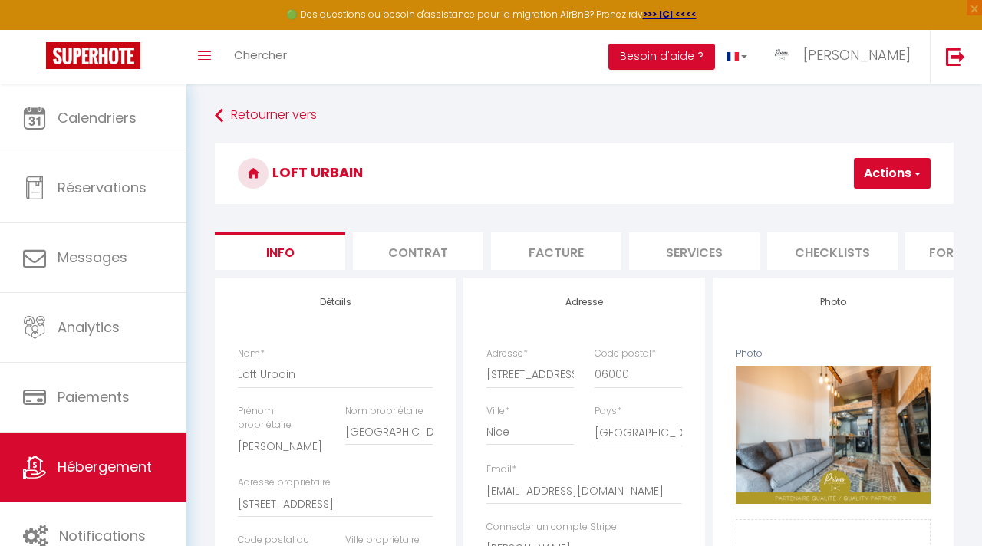
click at [868, 182] on button "Actions" at bounding box center [892, 173] width 77 height 31
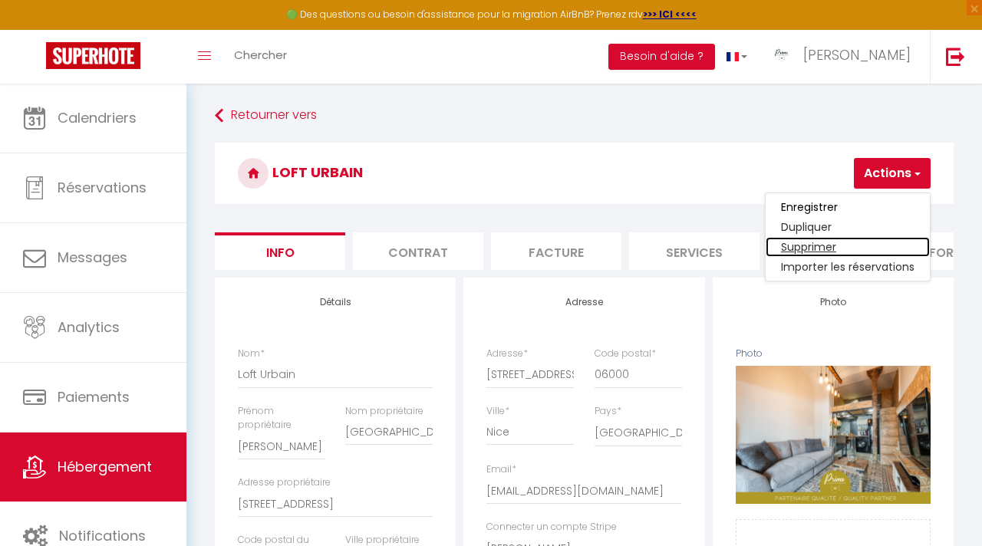
click at [815, 249] on link "Supprimer" at bounding box center [848, 247] width 164 height 20
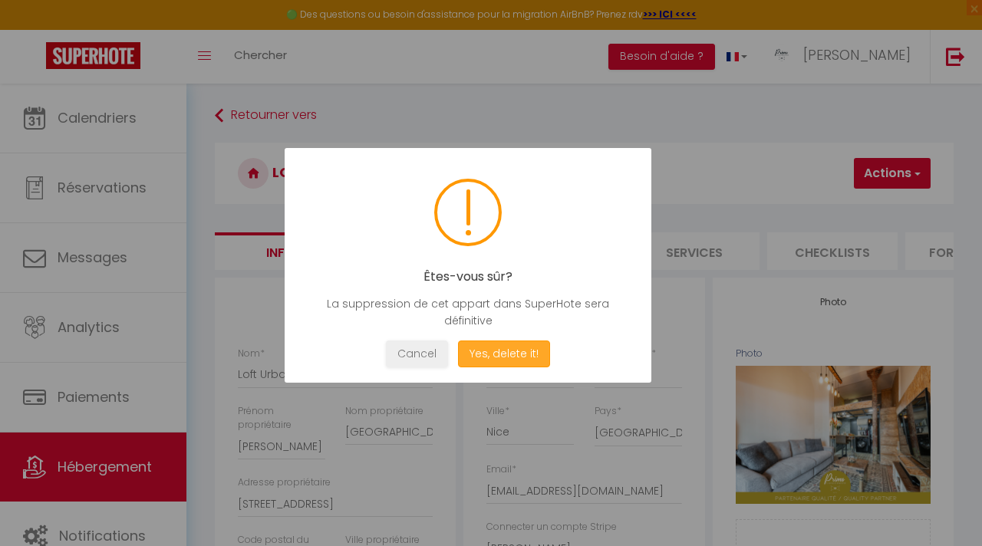
click at [492, 362] on button "Yes, delete it!" at bounding box center [504, 354] width 92 height 27
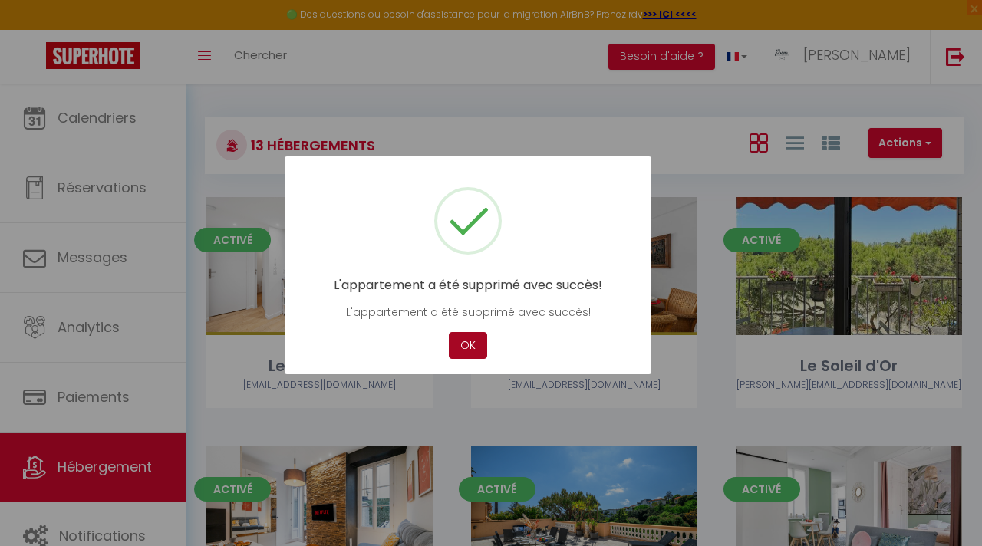
click at [466, 343] on button "OK" at bounding box center [468, 345] width 38 height 27
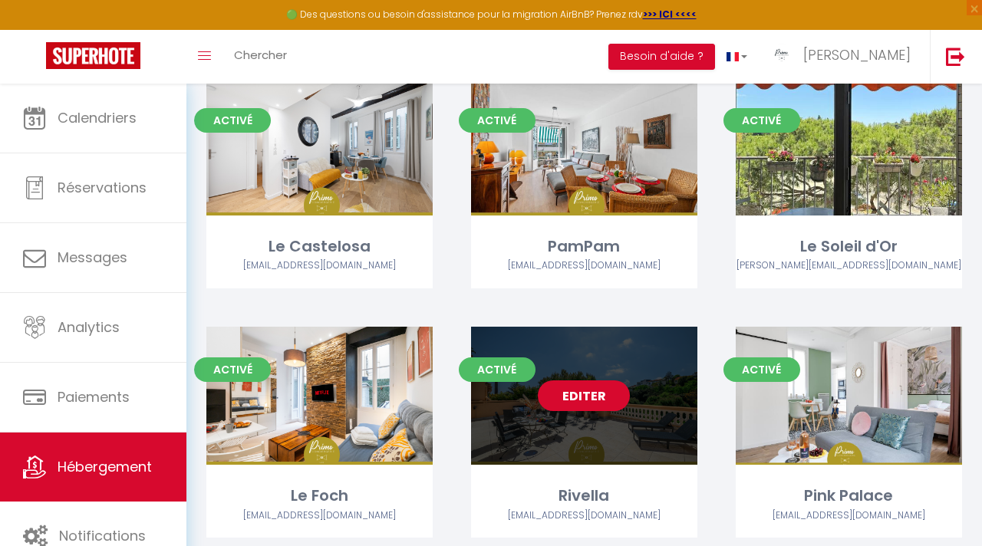
scroll to position [8, 0]
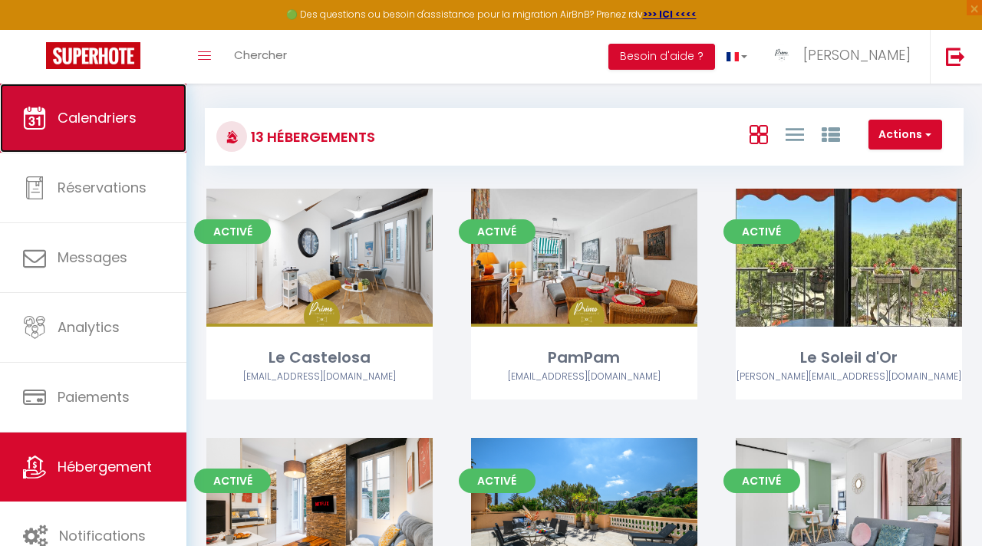
click at [110, 130] on link "Calendriers" at bounding box center [93, 118] width 186 height 69
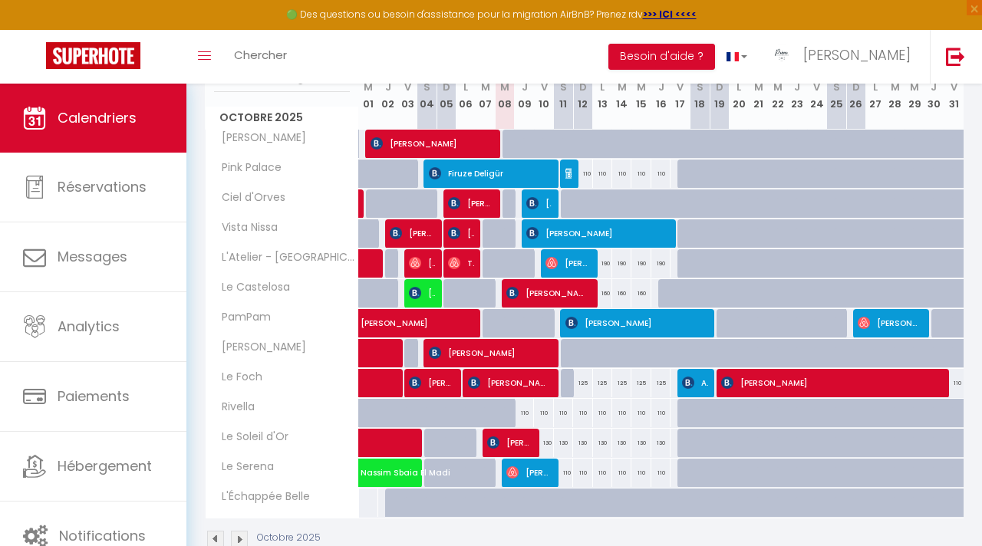
scroll to position [255, 0]
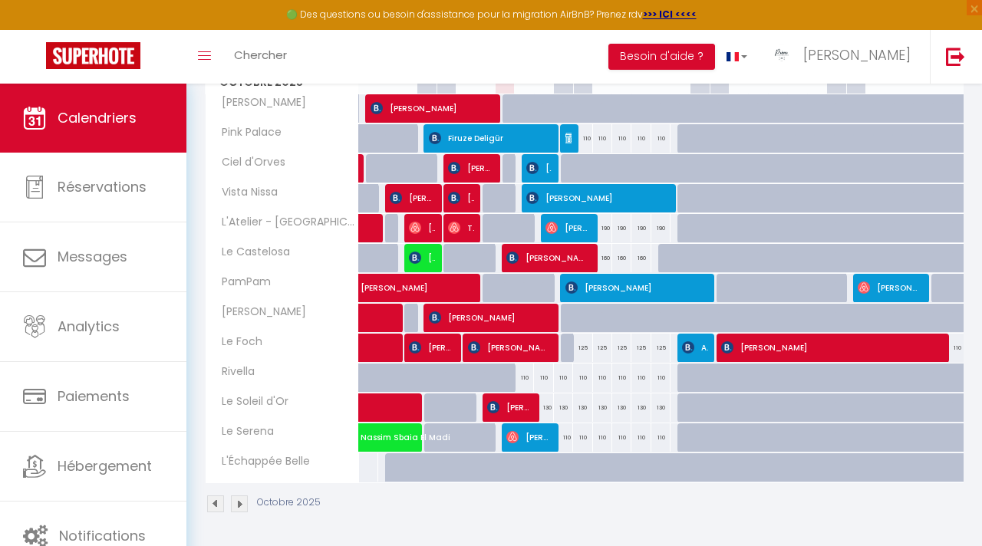
click at [239, 511] on img at bounding box center [239, 504] width 17 height 17
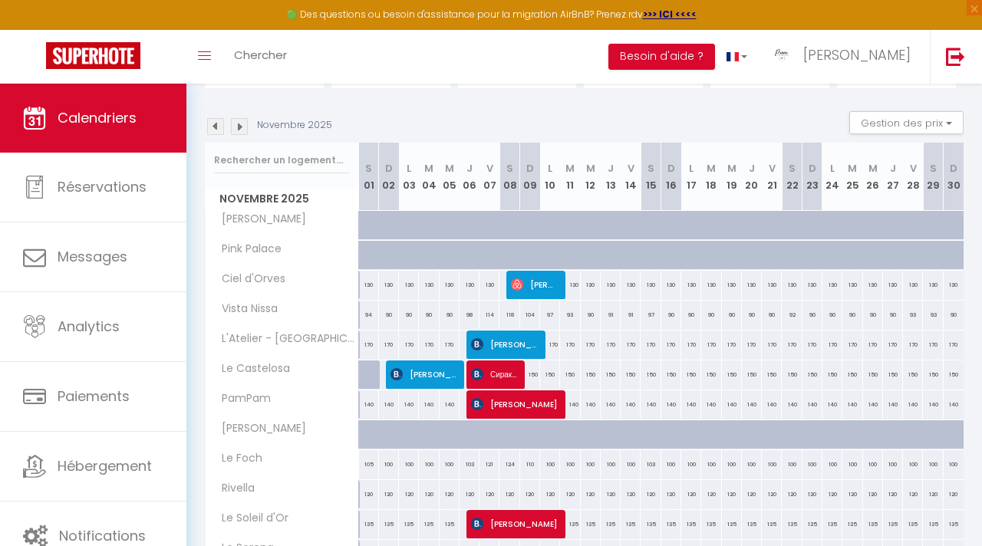
scroll to position [160, 0]
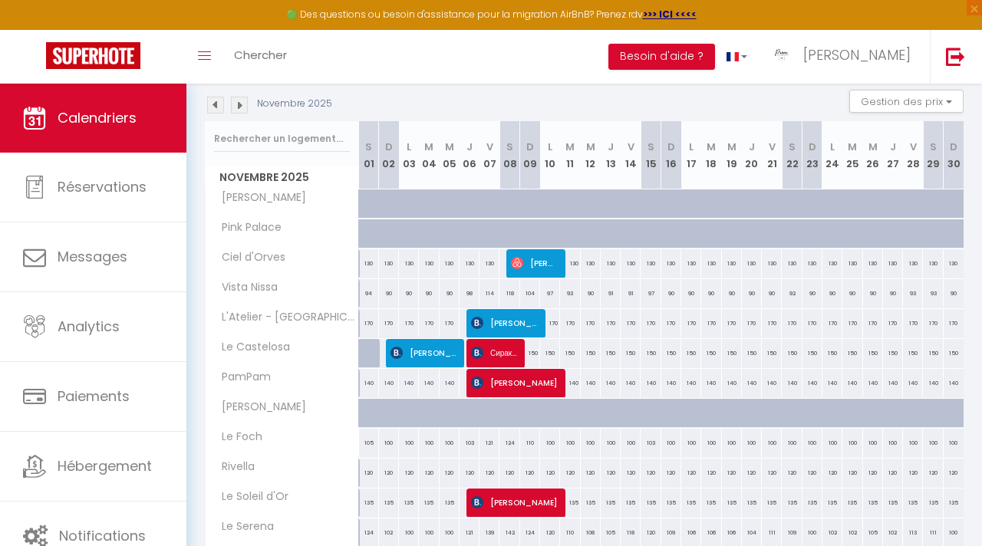
click at [216, 104] on img at bounding box center [215, 105] width 17 height 17
